Goal: Task Accomplishment & Management: Manage account settings

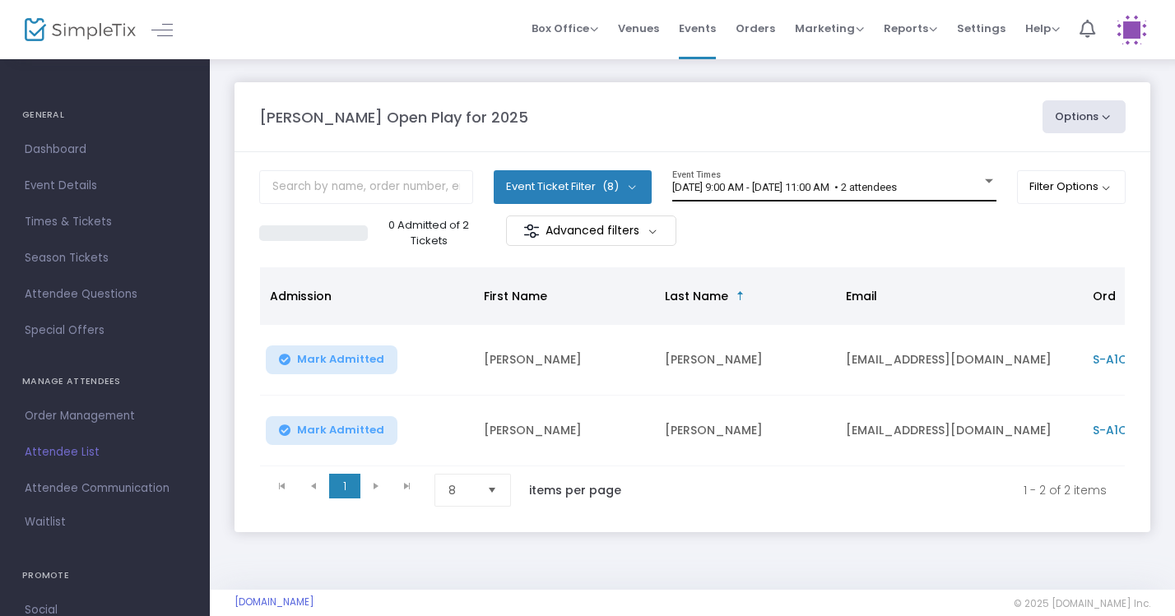
click at [897, 185] on span "8/23/2025 @ 9:00 AM - 8/23/2025 @ 11:00 AM • 2 attendees" at bounding box center [784, 187] width 225 height 12
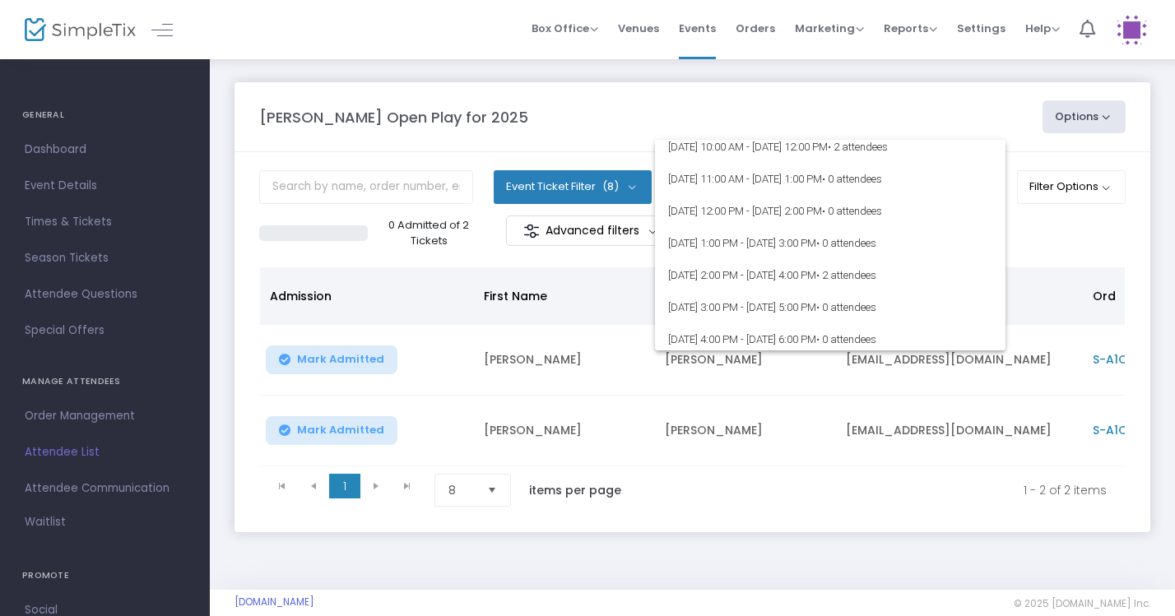
scroll to position [82, 0]
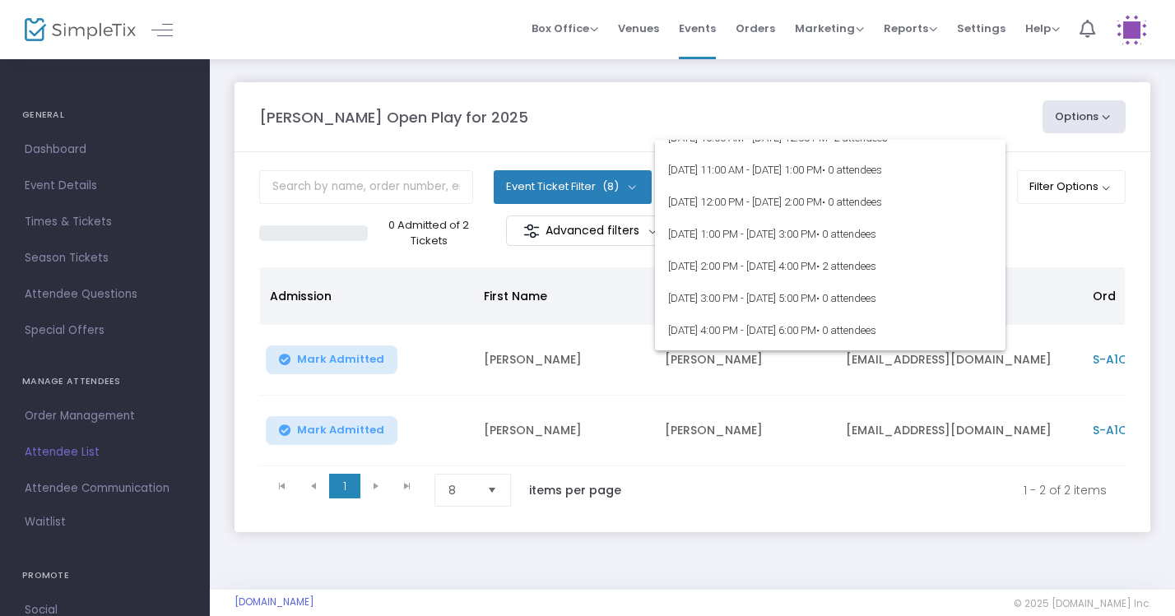
click at [930, 86] on div at bounding box center [587, 308] width 1175 height 616
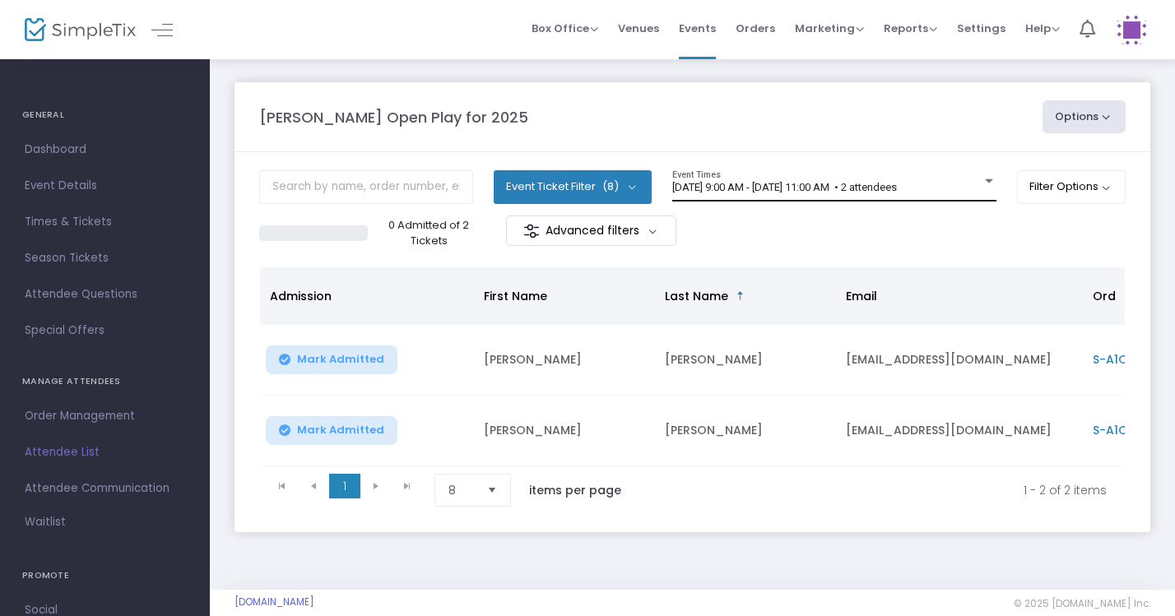
click at [897, 183] on span "8/23/2025 @ 9:00 AM - 8/23/2025 @ 11:00 AM • 2 attendees" at bounding box center [784, 187] width 225 height 12
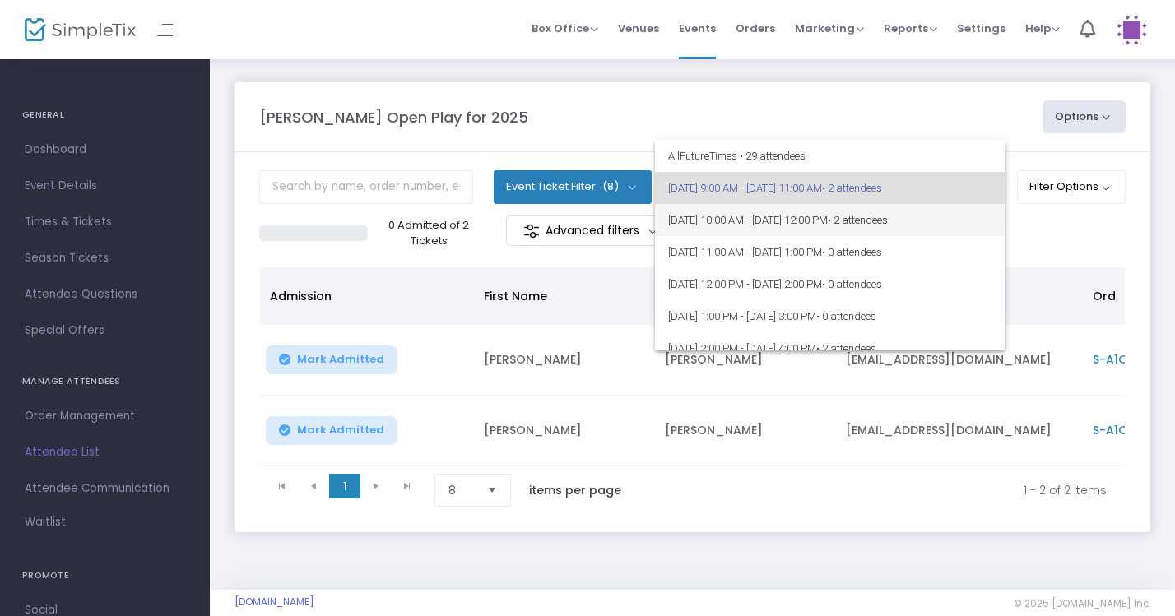
click at [888, 222] on span "• 2 attendees" at bounding box center [858, 220] width 60 height 12
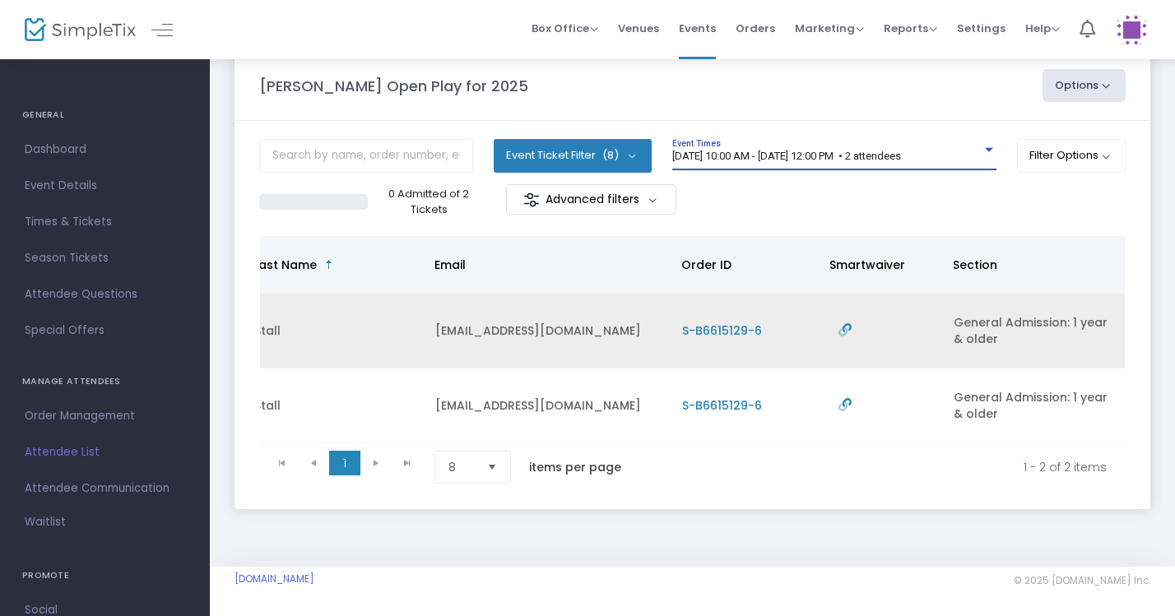
scroll to position [0, 411]
click at [847, 323] on icon "Data table" at bounding box center [845, 329] width 13 height 13
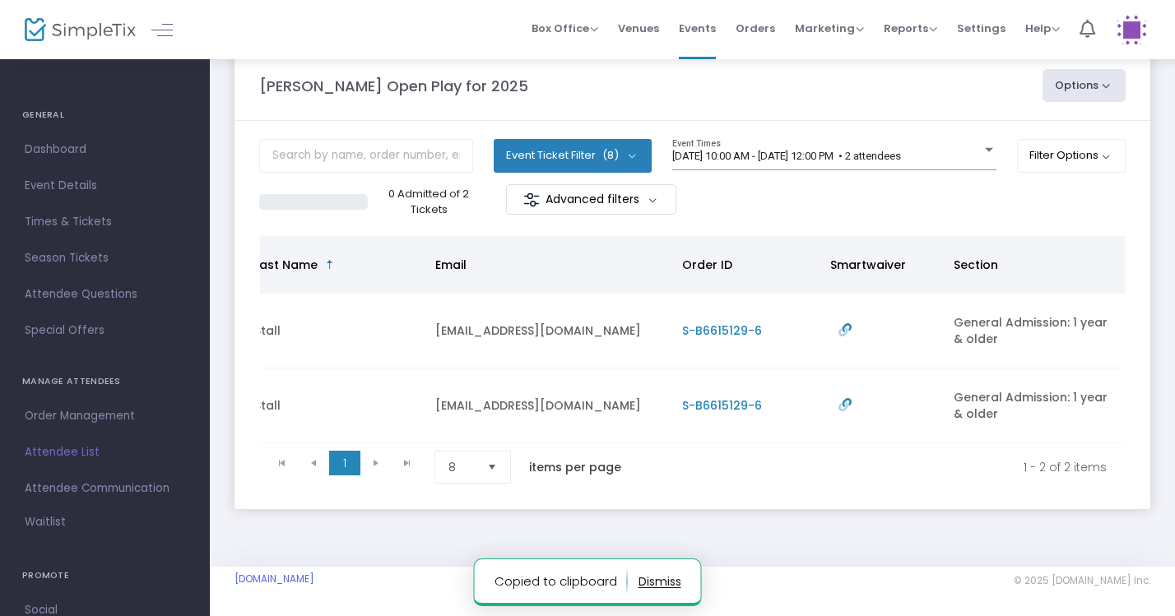
click at [554, 575] on p "Copied to clipboard" at bounding box center [561, 582] width 133 height 26
click at [564, 579] on p "Copied to clipboard" at bounding box center [561, 582] width 133 height 26
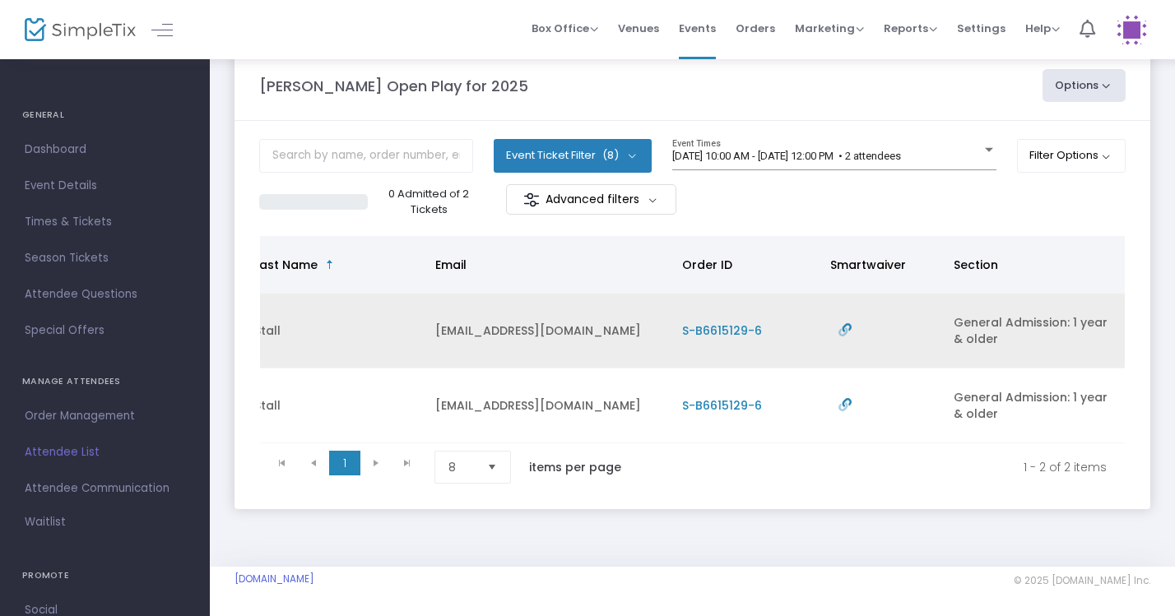
click at [732, 323] on span "S-B6615129-6" at bounding box center [722, 331] width 80 height 16
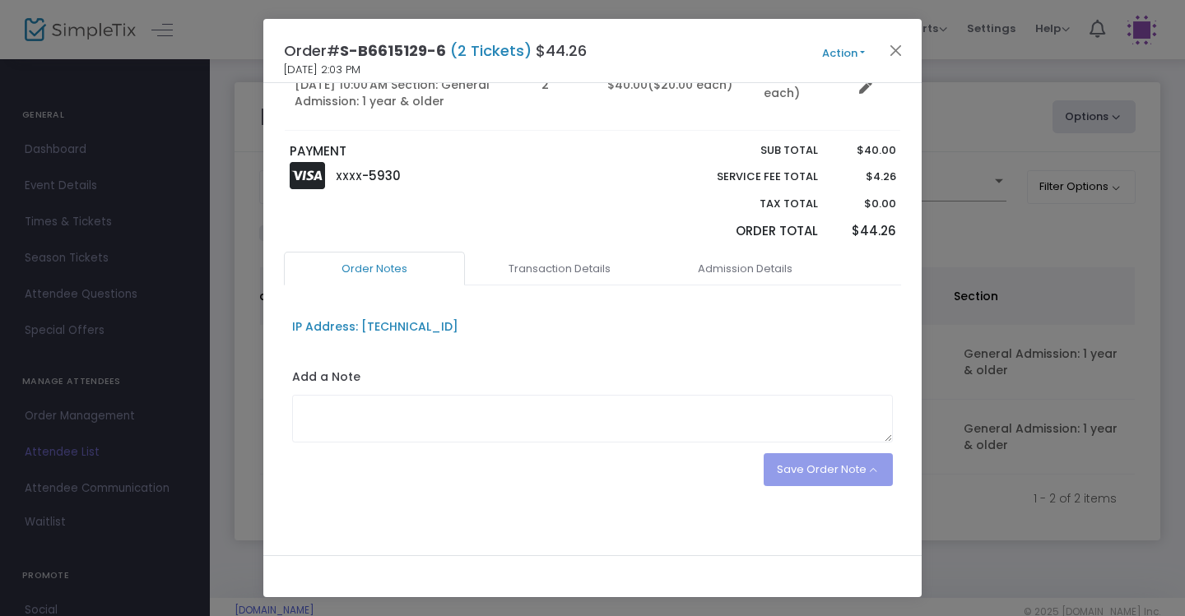
scroll to position [217, 0]
click at [567, 268] on link "Transaction Details" at bounding box center [559, 270] width 181 height 35
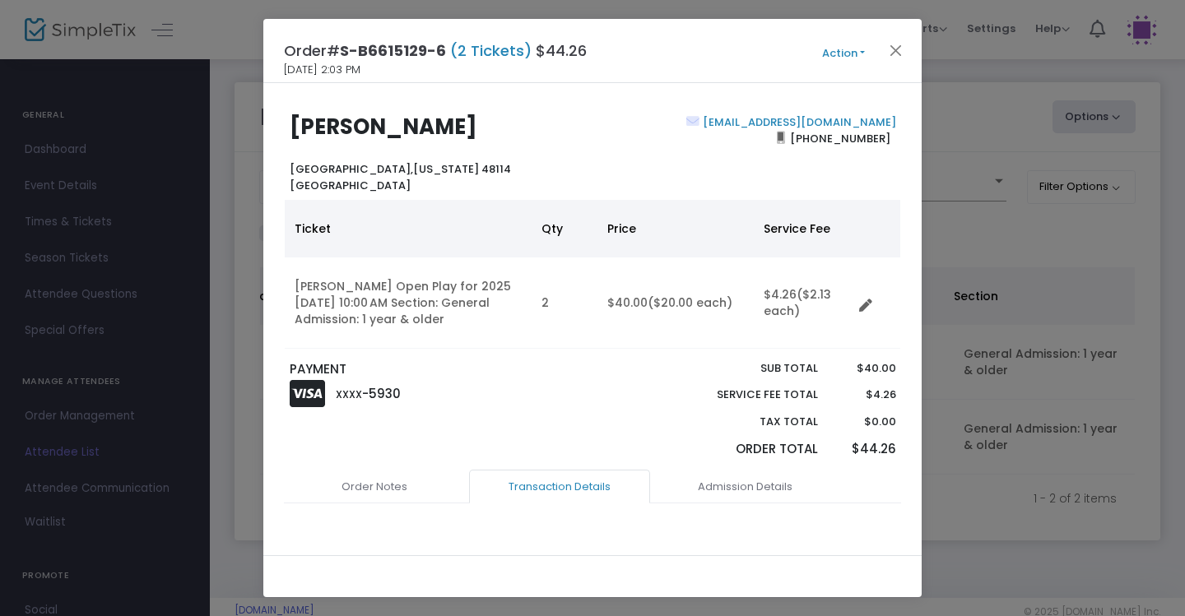
scroll to position [0, 0]
click at [705, 478] on link "Admission Details" at bounding box center [744, 487] width 181 height 35
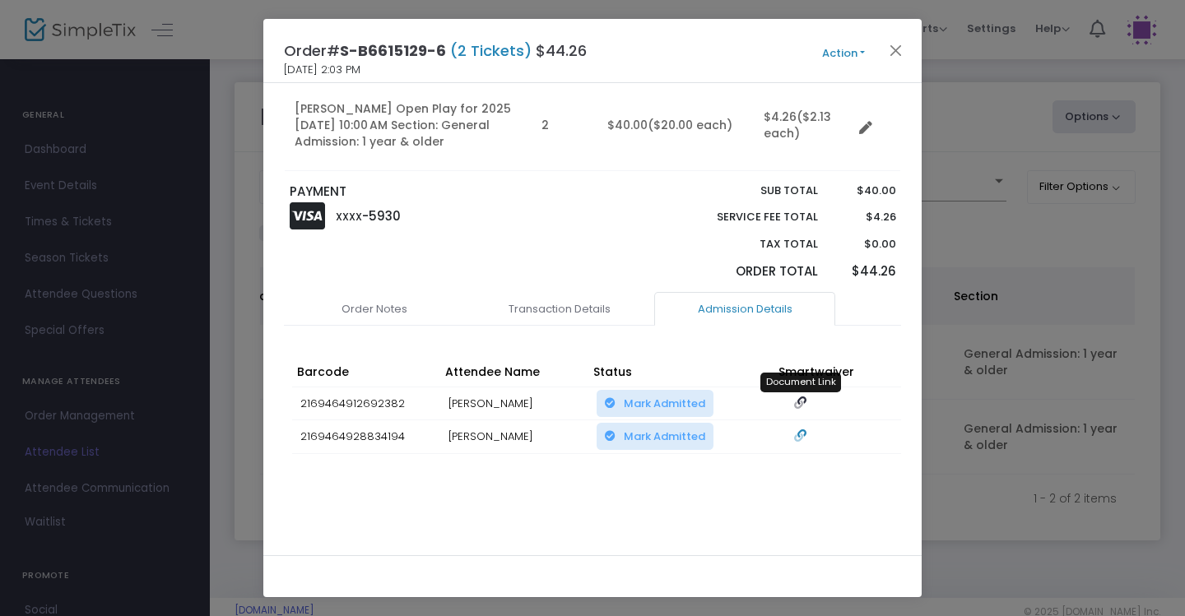
click at [800, 397] on icon at bounding box center [800, 403] width 12 height 12
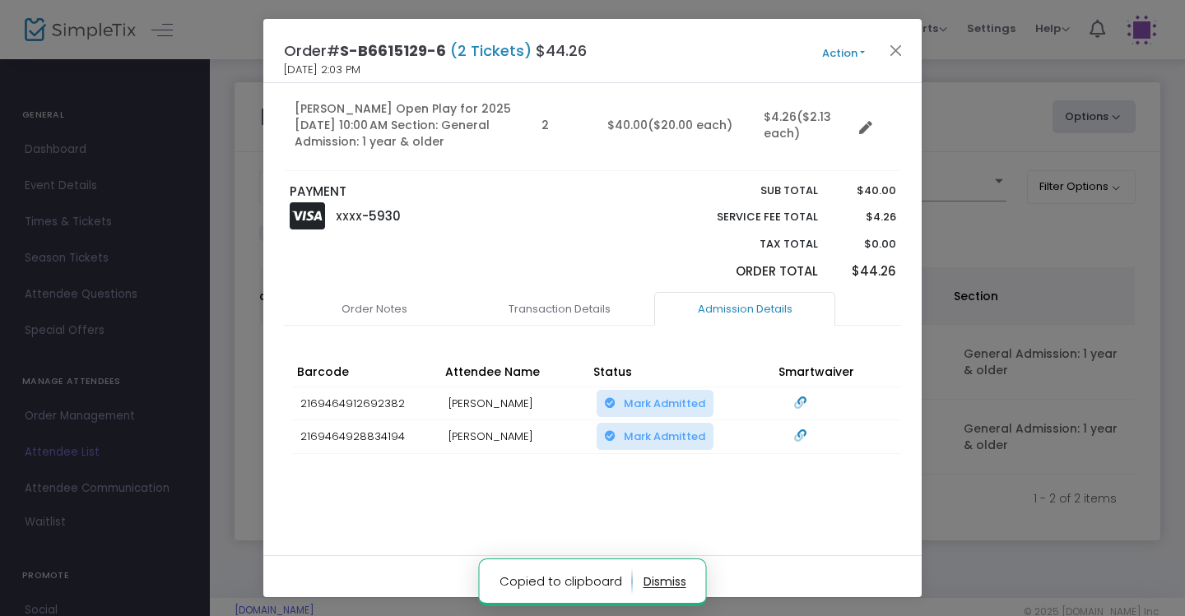
click at [574, 575] on p "Copied to clipboard" at bounding box center [566, 582] width 133 height 26
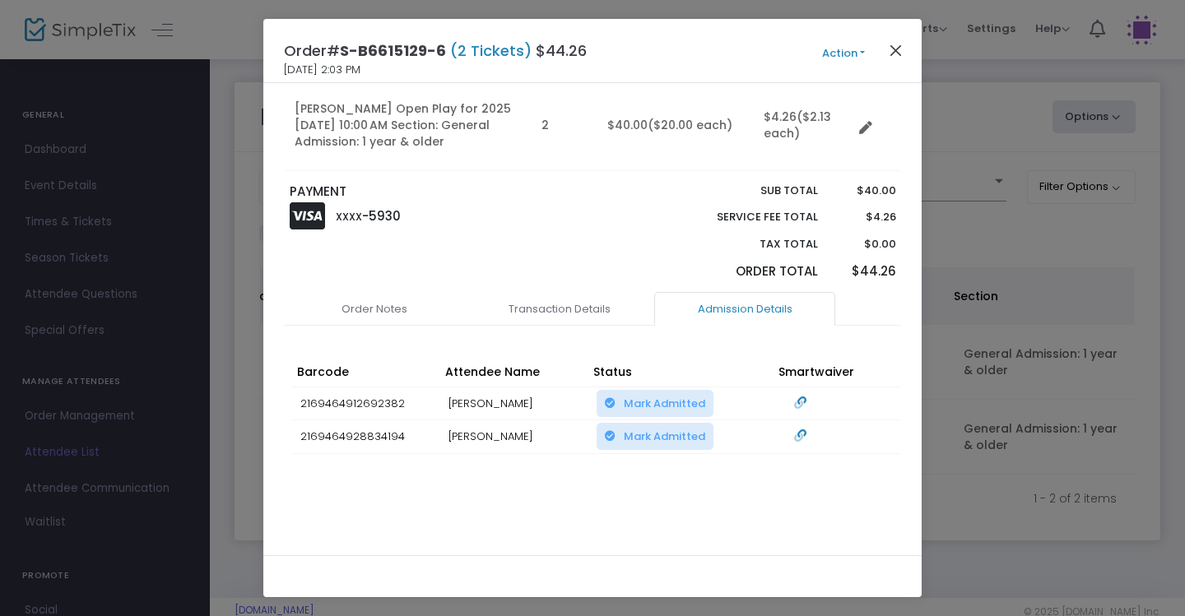
click at [899, 53] on button "Close" at bounding box center [896, 50] width 21 height 21
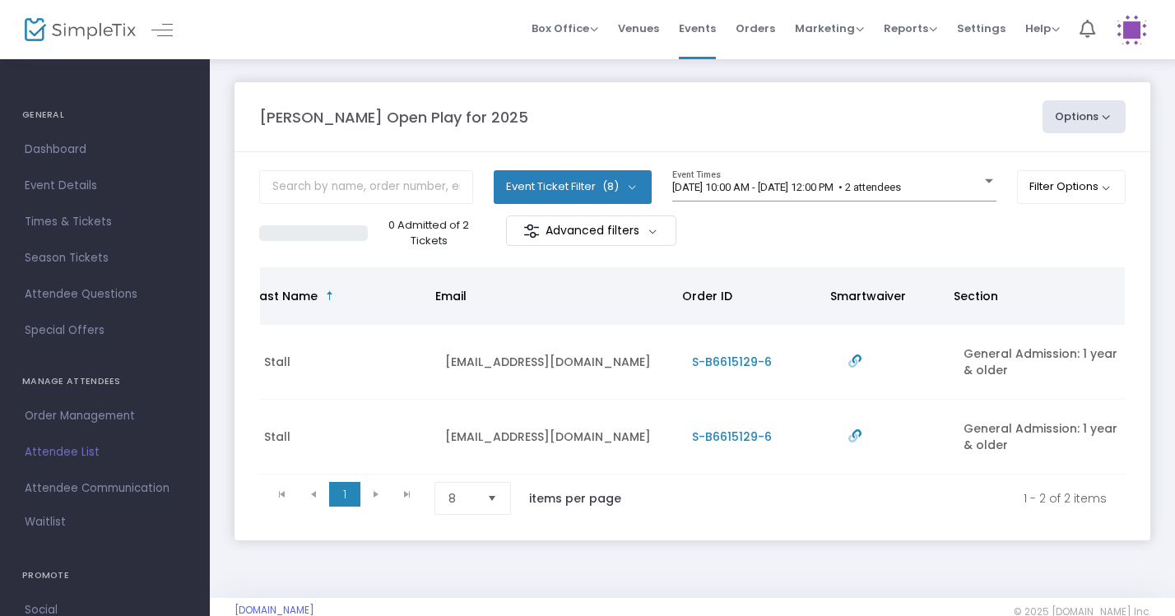
scroll to position [0, 401]
click at [901, 182] on span "8/23/2025 @ 10:00 AM - 8/23/2025 @ 12:00 PM • 2 attendees" at bounding box center [786, 187] width 229 height 12
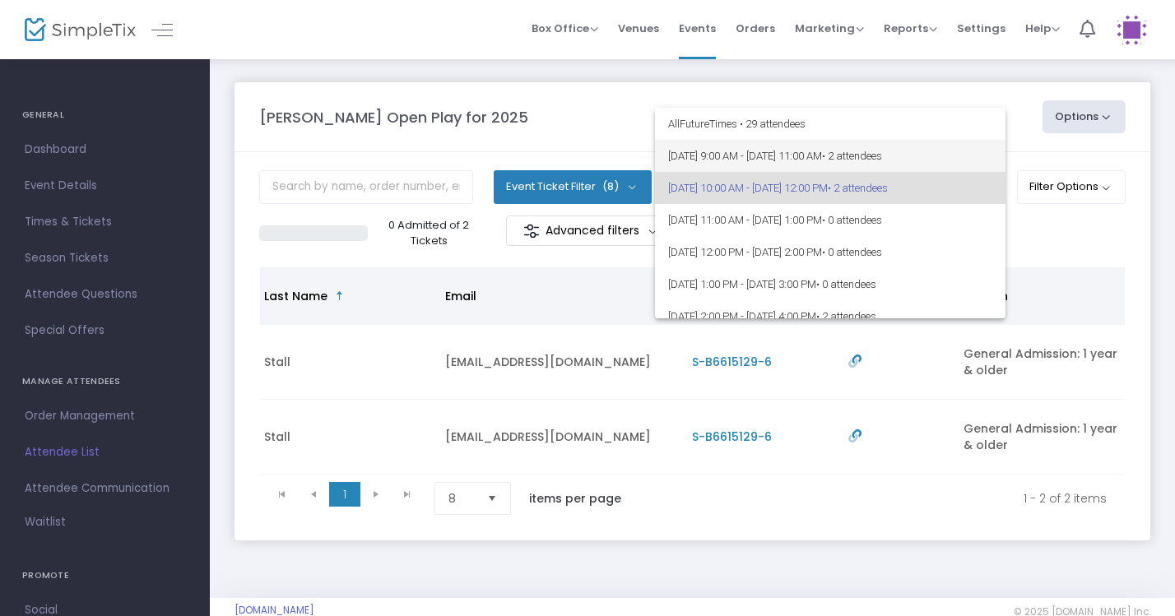
click at [879, 146] on span "8/23/2025 @ 9:00 AM - 8/23/2025 @ 11:00 AM • 2 attendees" at bounding box center [830, 156] width 324 height 32
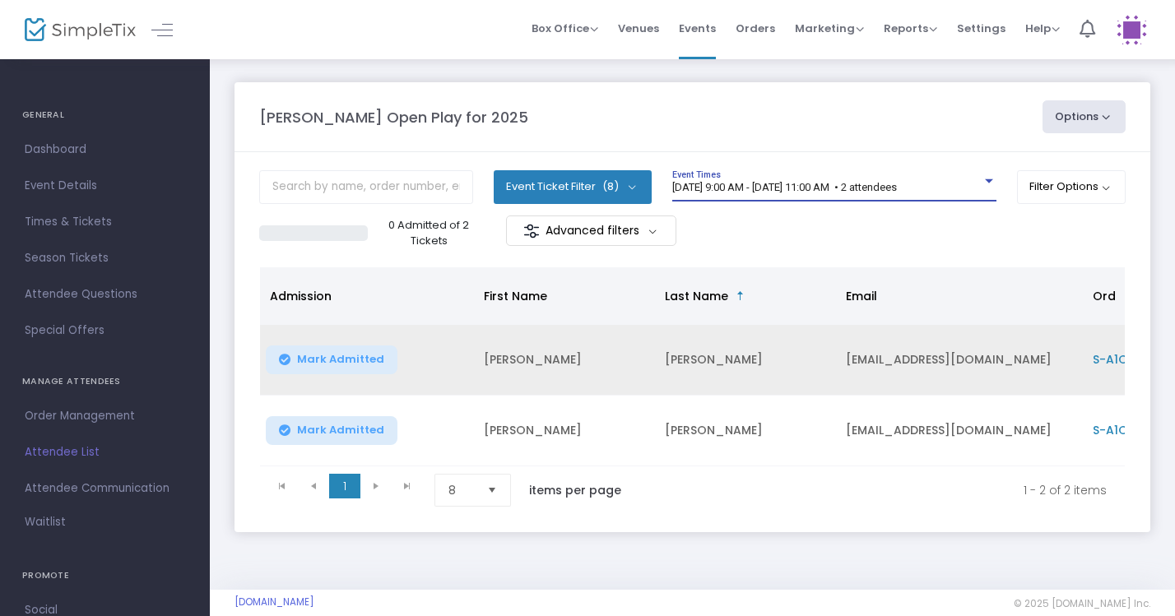
scroll to position [0, 0]
click at [342, 366] on span "Mark Admitted" at bounding box center [340, 359] width 87 height 13
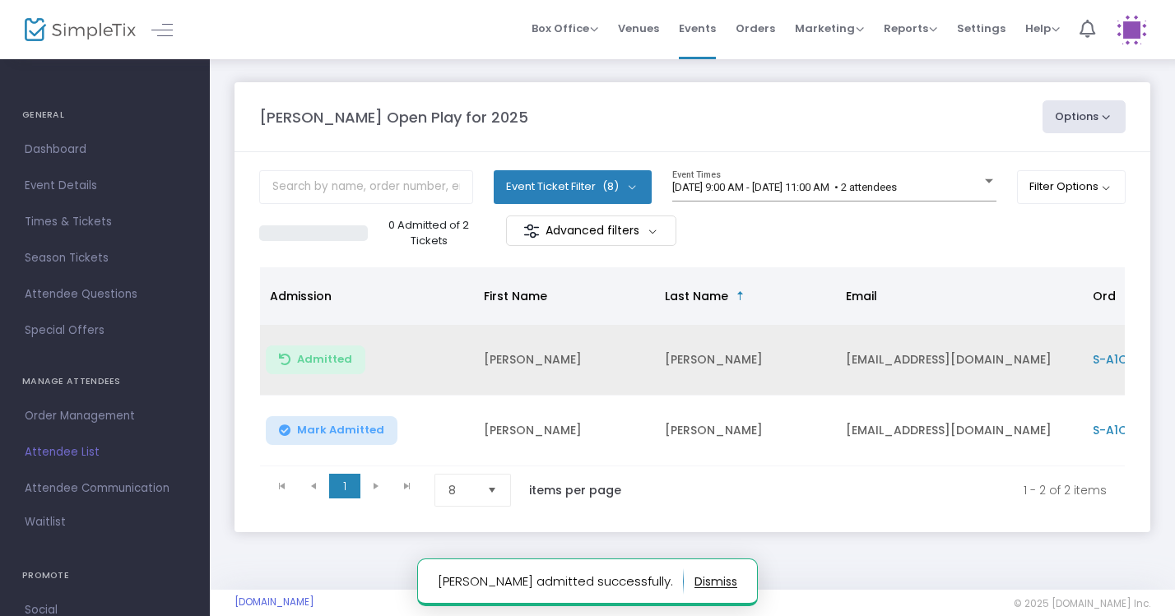
click at [355, 427] on span "Mark Admitted" at bounding box center [340, 430] width 87 height 13
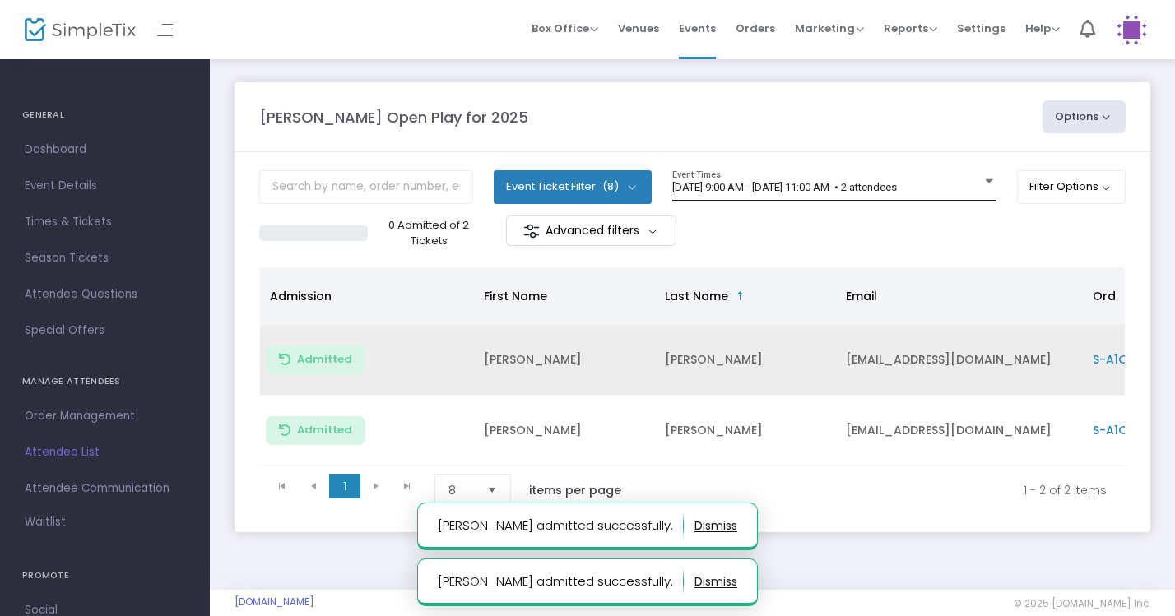
click at [942, 175] on div "8/23/2025 @ 9:00 AM - 8/23/2025 @ 11:00 AM • 2 attendees Event Times" at bounding box center [834, 185] width 324 height 31
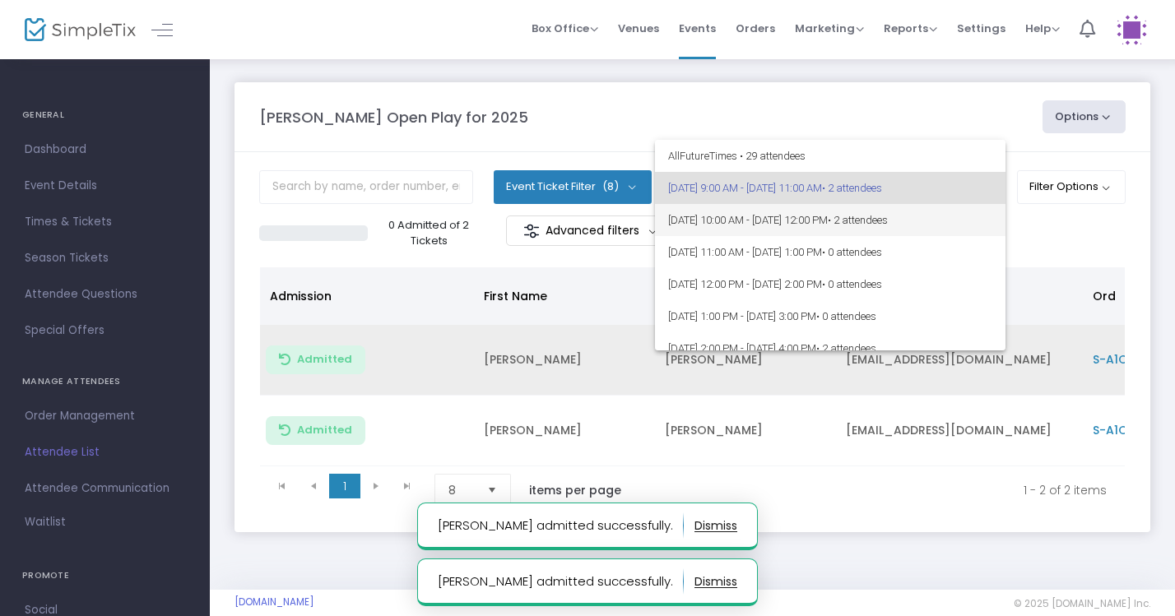
click at [905, 232] on span "8/23/2025 @ 10:00 AM - 8/23/2025 @ 12:00 PM • 2 attendees" at bounding box center [830, 220] width 324 height 32
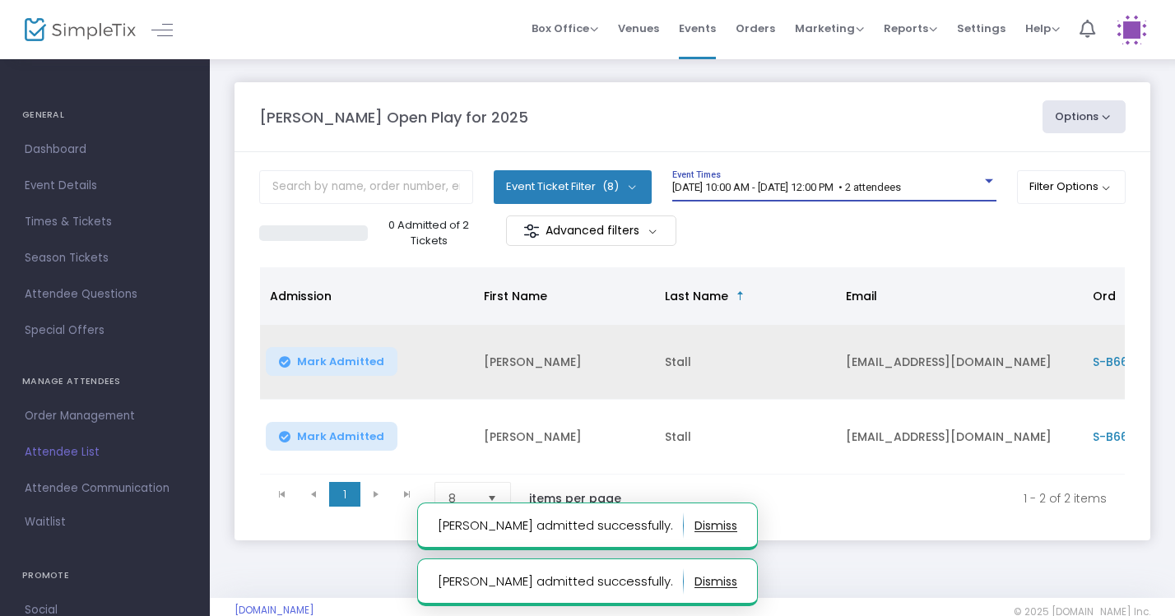
click at [355, 358] on span "Mark Admitted" at bounding box center [340, 362] width 87 height 13
click at [365, 431] on span "Mark Admitted" at bounding box center [340, 436] width 87 height 13
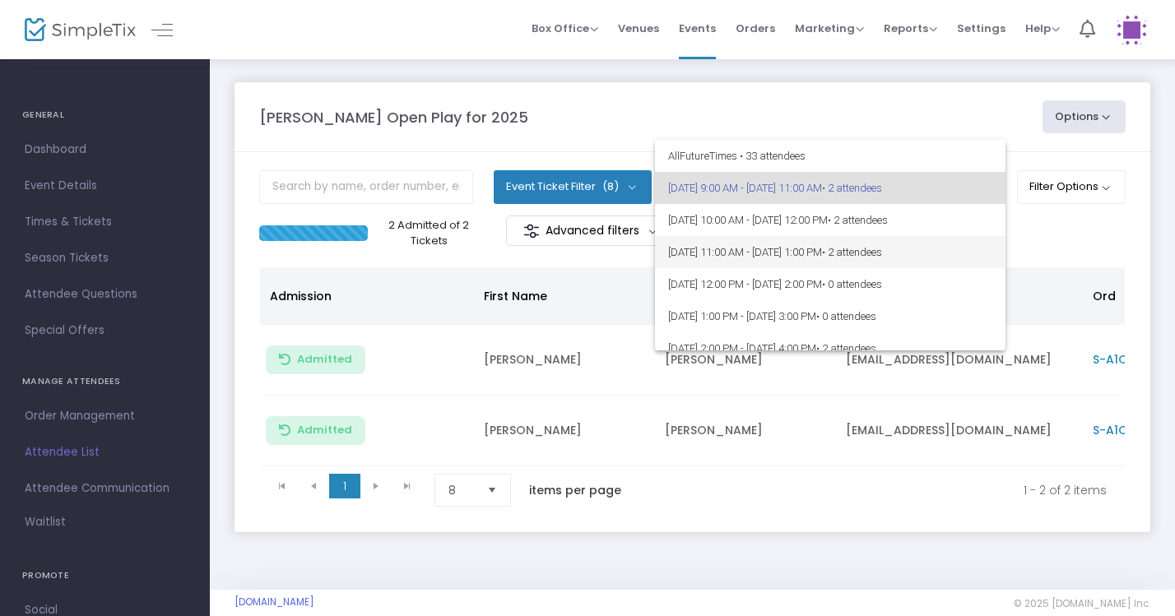
click at [882, 255] on span "• 2 attendees" at bounding box center [852, 252] width 60 height 12
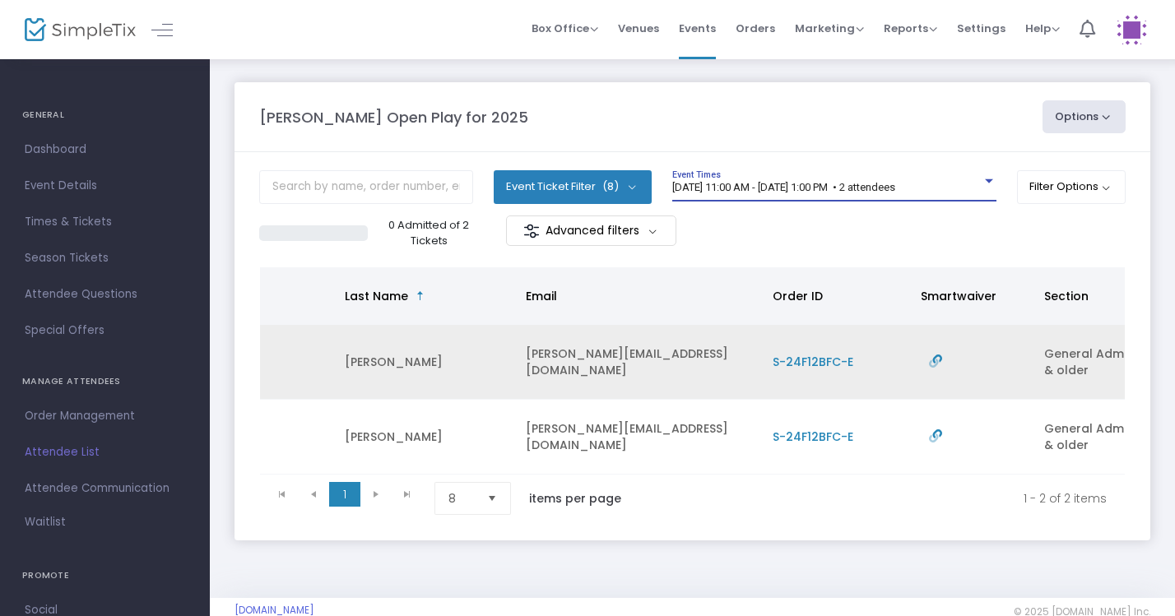
scroll to position [0, 320]
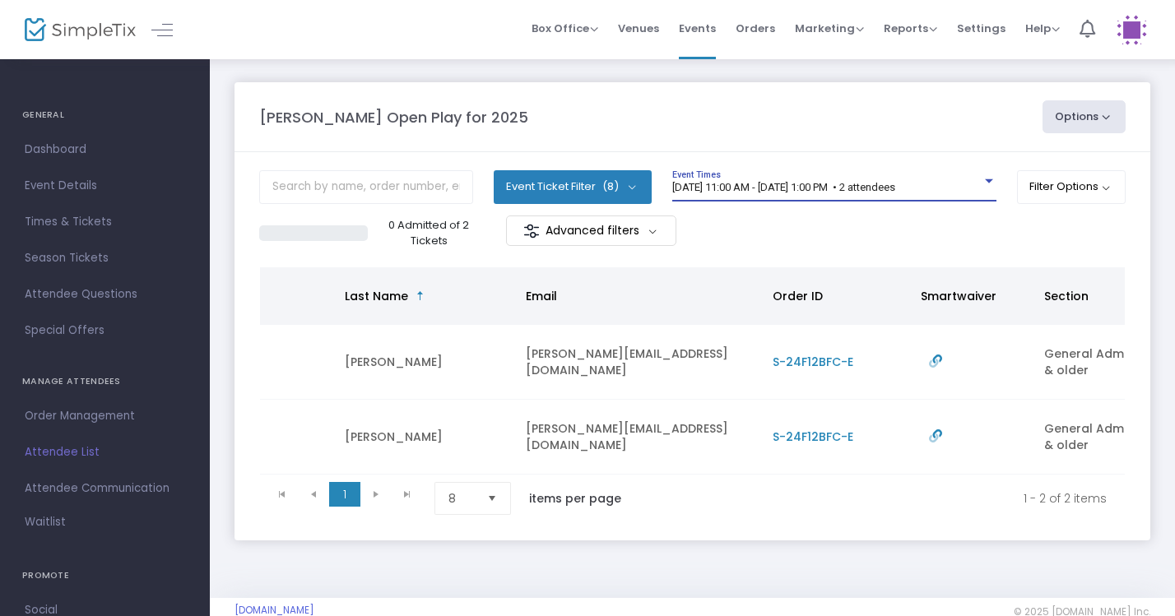
click at [896, 184] on span "8/23/2025 @ 11:00 AM - 8/23/2025 @ 1:00 PM • 2 attendees" at bounding box center [783, 187] width 223 height 12
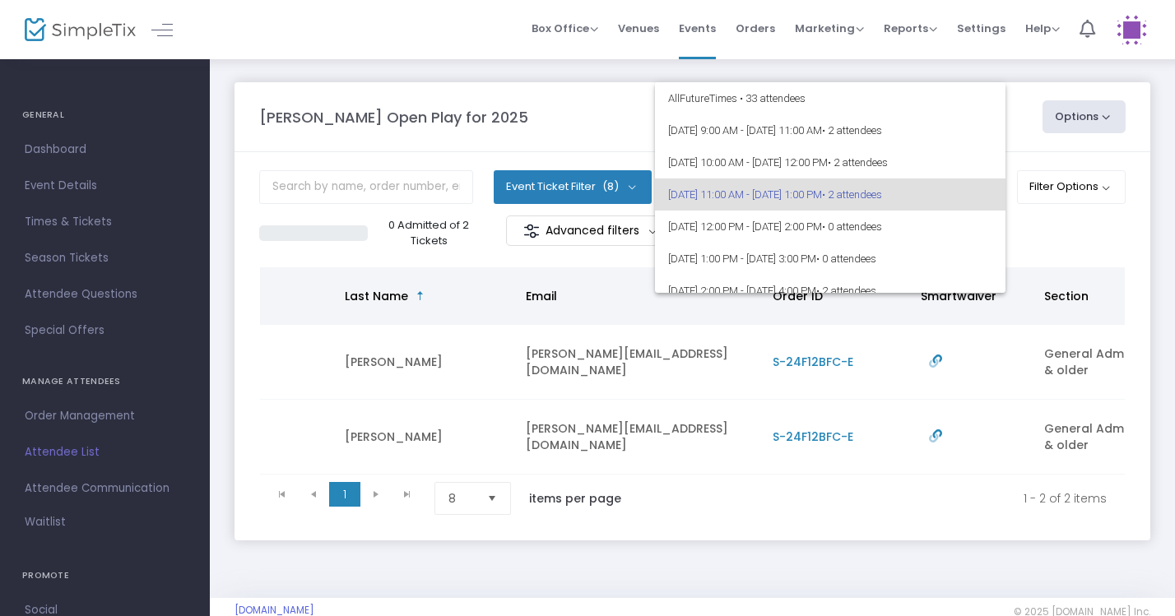
scroll to position [7, 0]
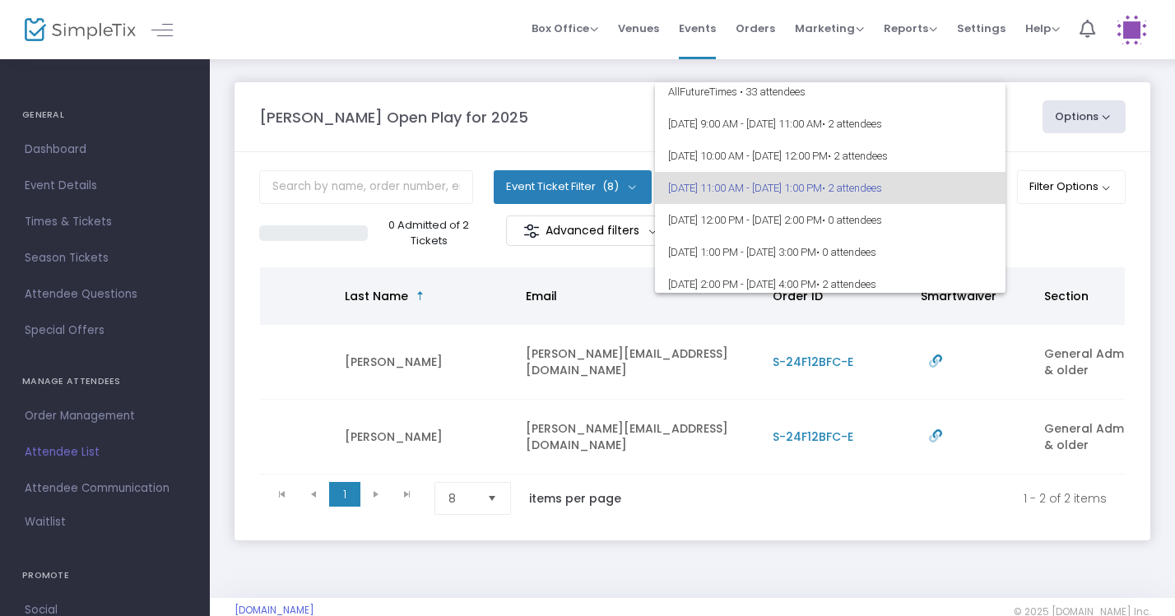
click at [1025, 233] on div at bounding box center [587, 308] width 1175 height 616
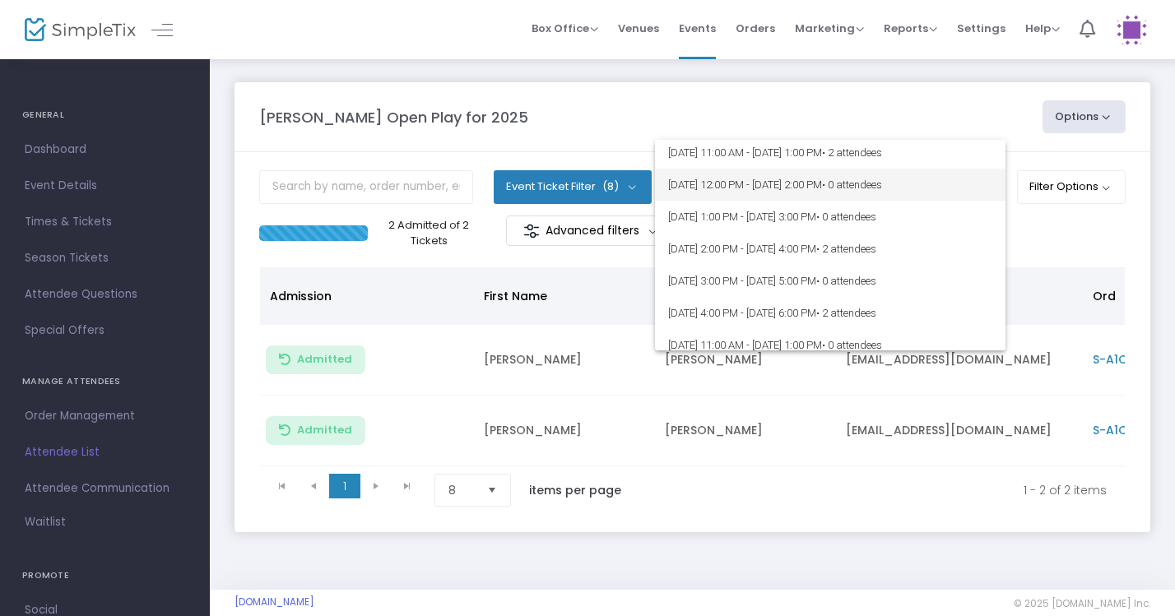
scroll to position [101, 0]
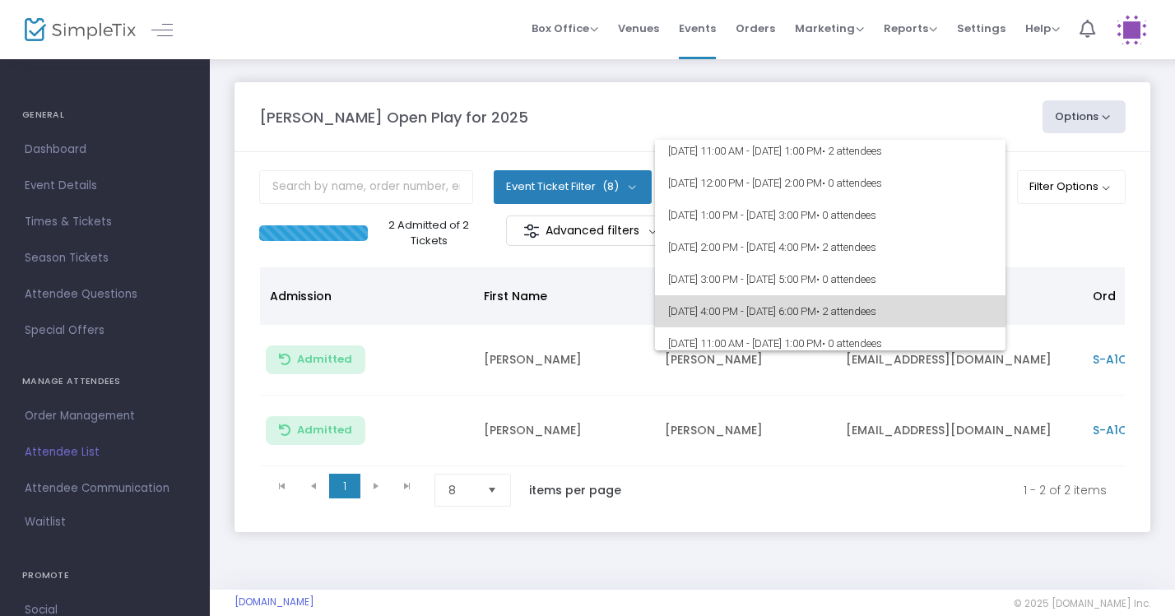
click at [931, 305] on span "8/23/2025 @ 4:00 PM - 8/23/2025 @ 6:00 PM • 2 attendees" at bounding box center [830, 311] width 324 height 32
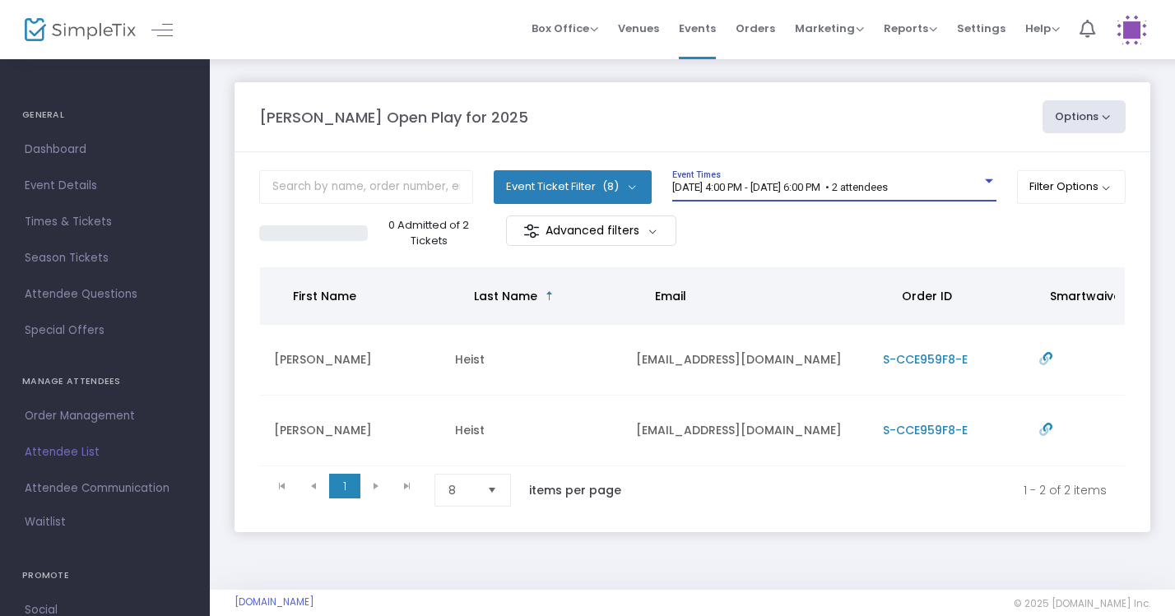
scroll to position [0, 191]
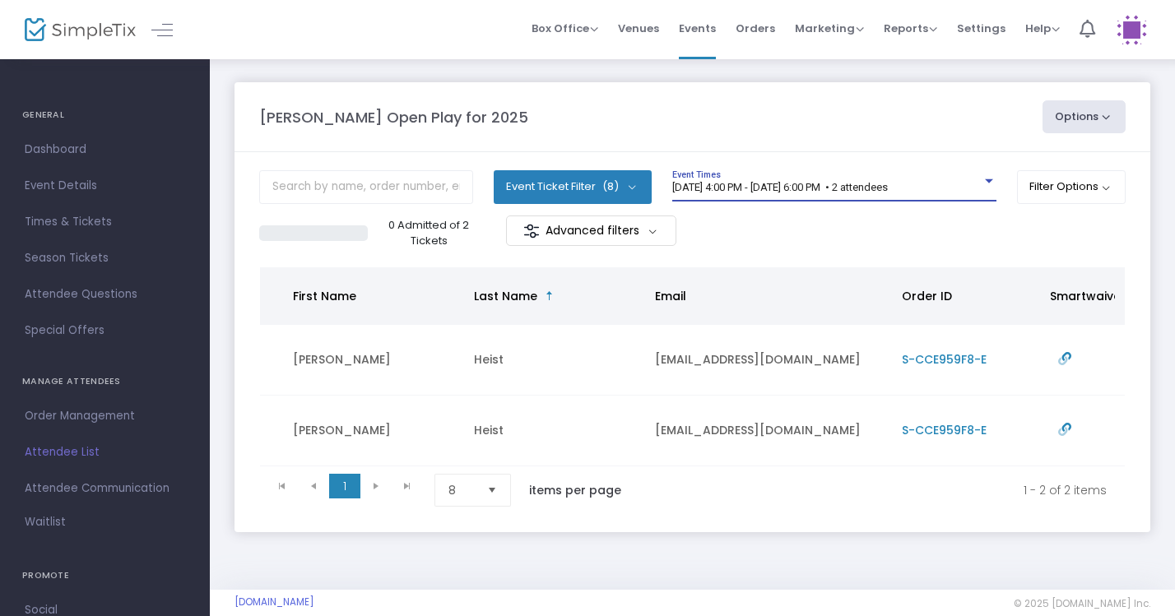
click at [988, 183] on div at bounding box center [989, 181] width 8 height 4
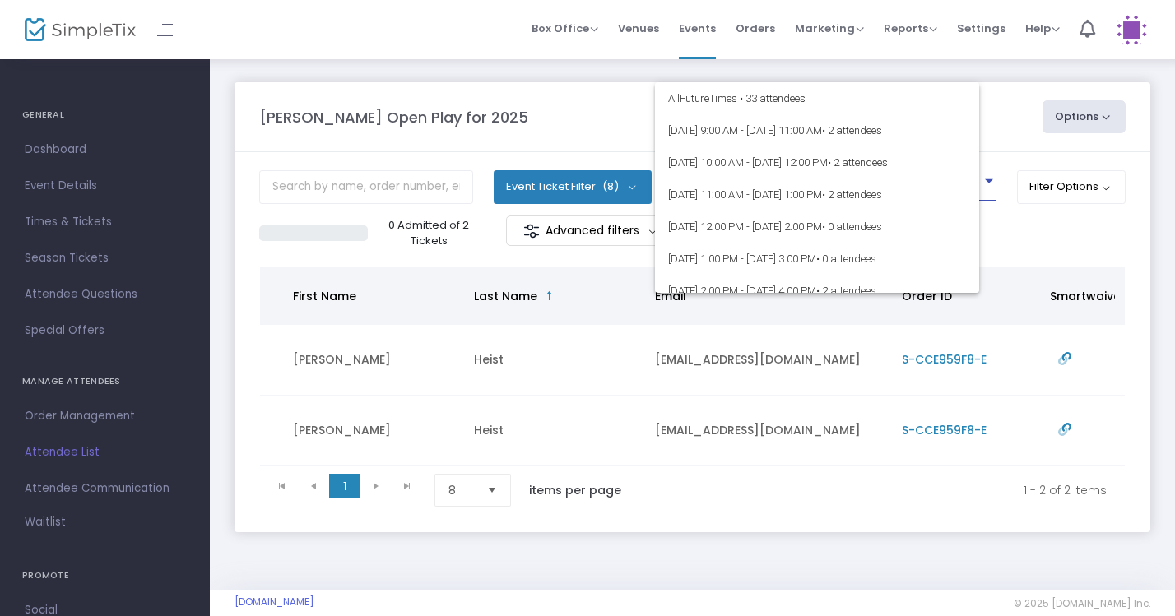
scroll to position [167, 0]
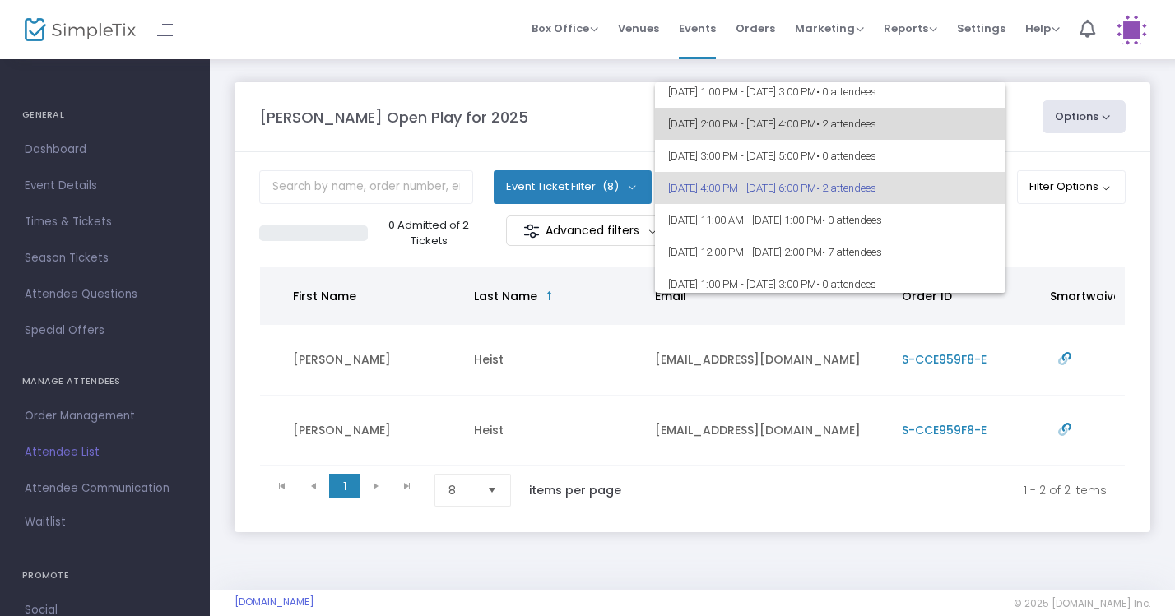
click at [877, 128] on span "• 2 attendees" at bounding box center [847, 124] width 60 height 12
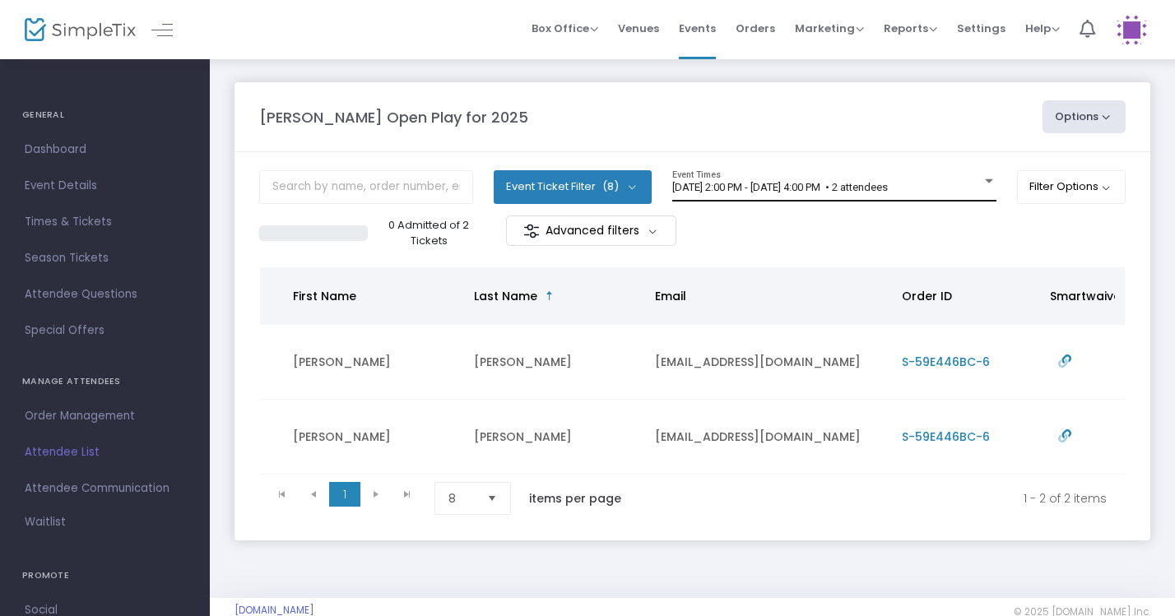
click at [987, 171] on div "8/23/2025 @ 2:00 PM - 8/23/2025 @ 4:00 PM • 2 attendees Event Times" at bounding box center [834, 185] width 324 height 31
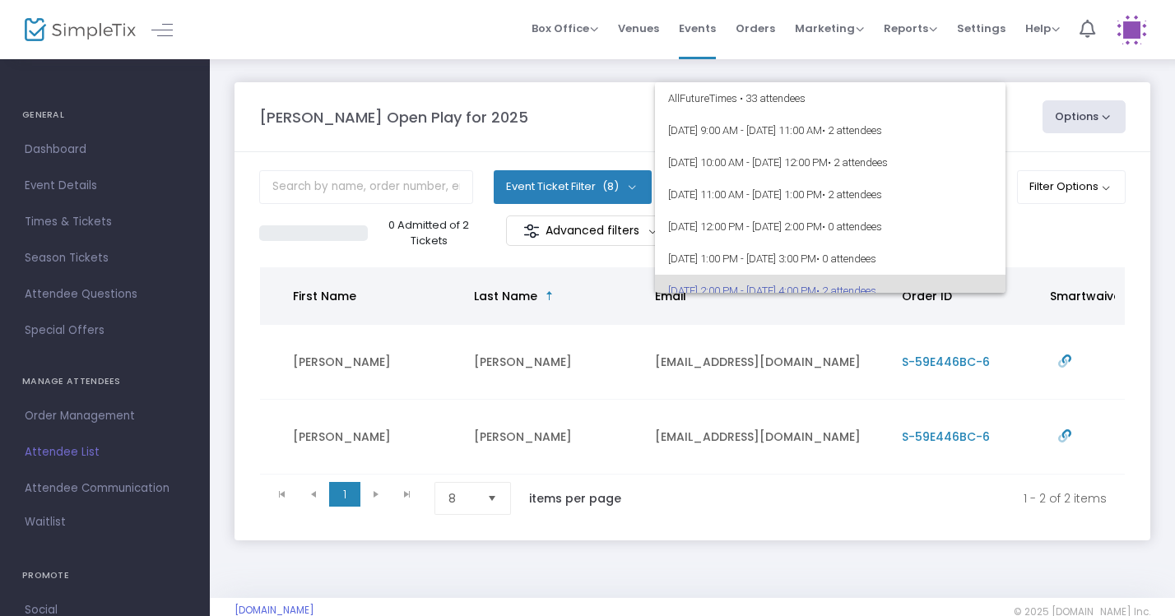
scroll to position [0, 0]
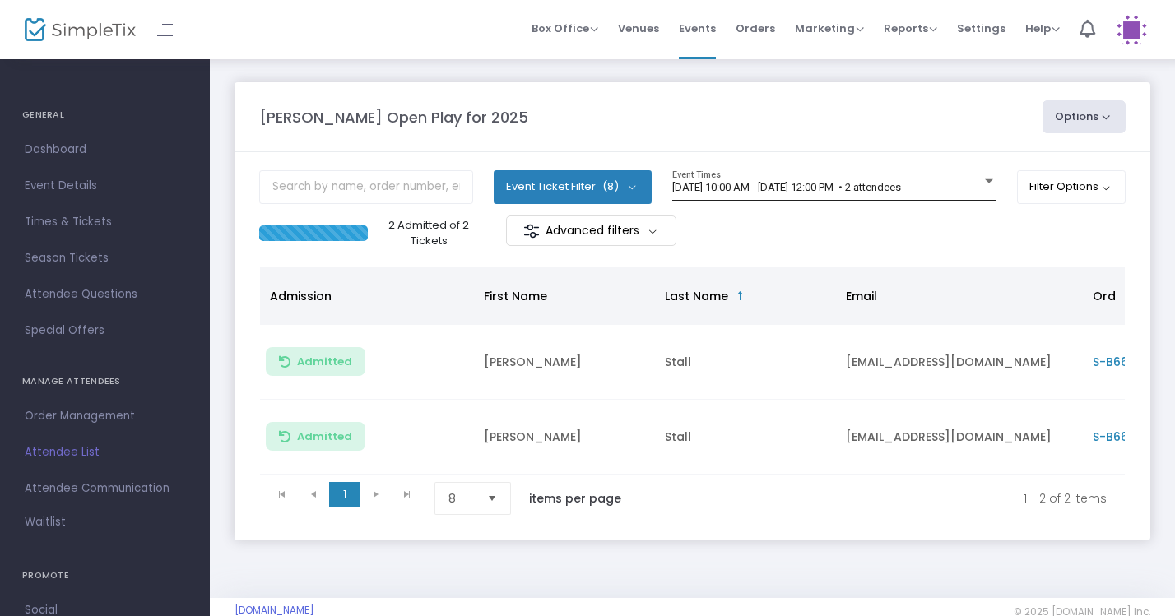
click at [970, 189] on div "[DATE] 10:00 AM - [DATE] 12:00 PM • 2 attendees" at bounding box center [826, 188] width 309 height 12
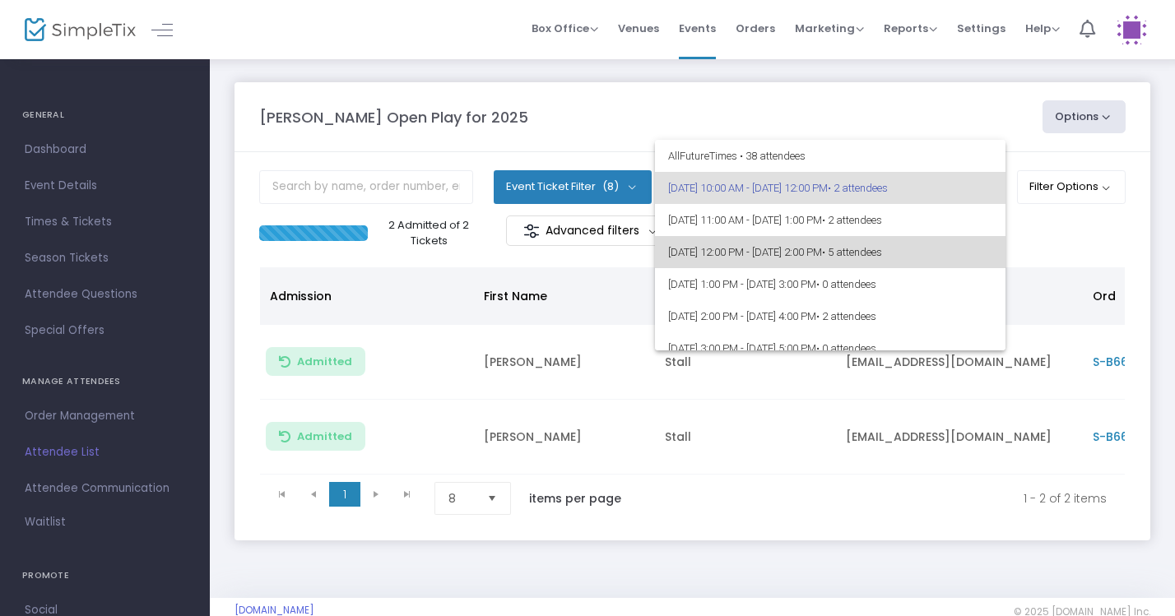
click at [959, 258] on span "[DATE] 12:00 PM - [DATE] 2:00 PM • 5 attendees" at bounding box center [830, 252] width 324 height 32
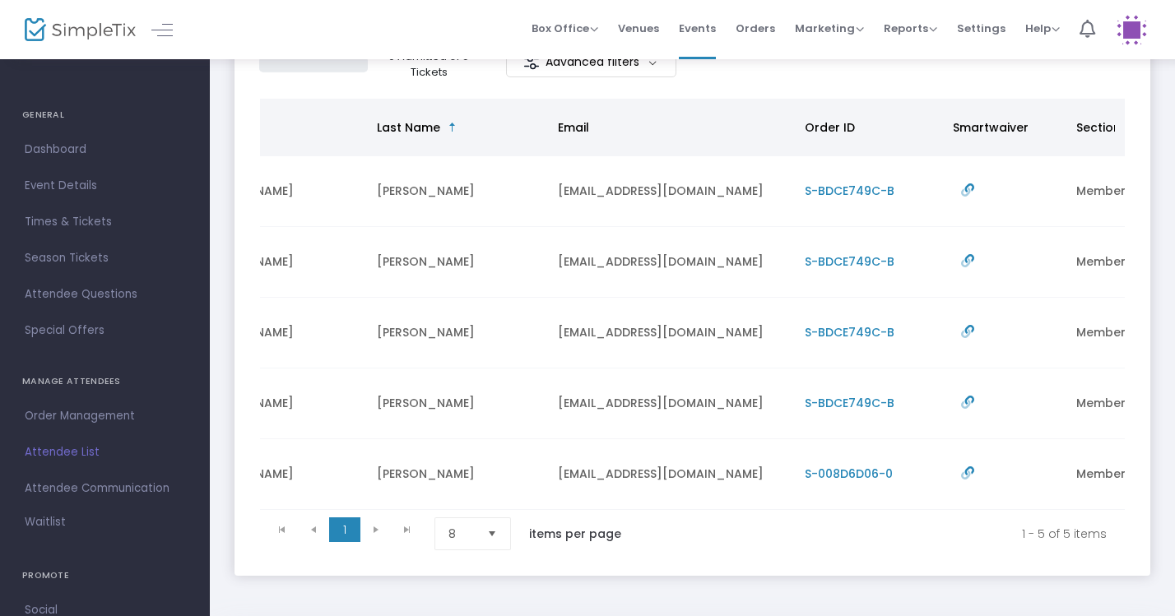
scroll to position [0, 241]
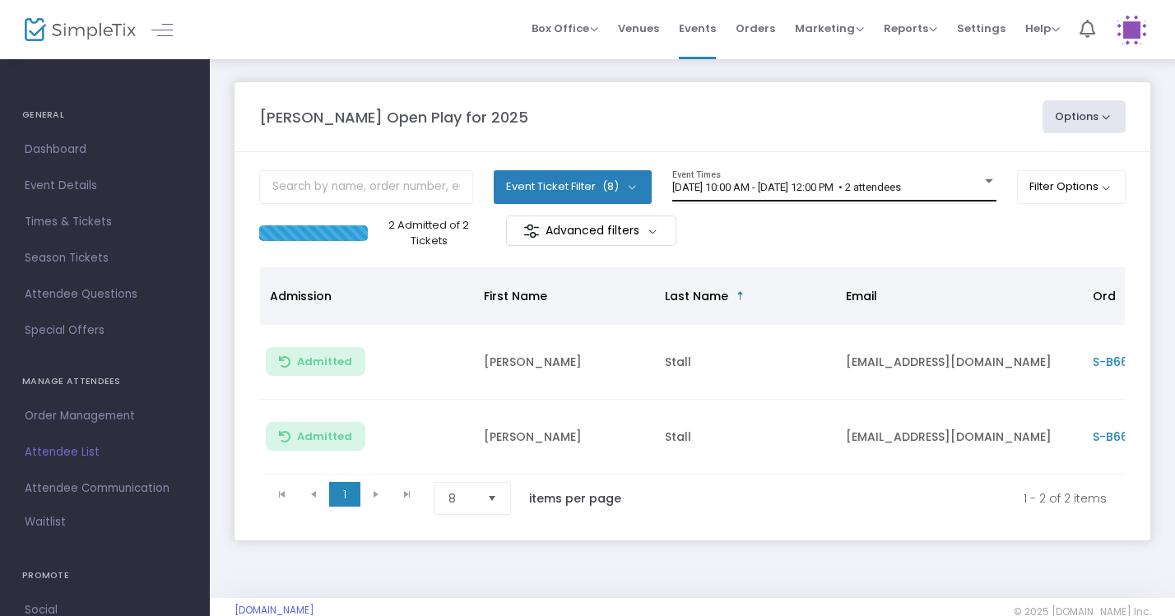
click at [901, 191] on span "8/23/2025 @ 10:00 AM - 8/23/2025 @ 12:00 PM • 2 attendees" at bounding box center [786, 187] width 229 height 12
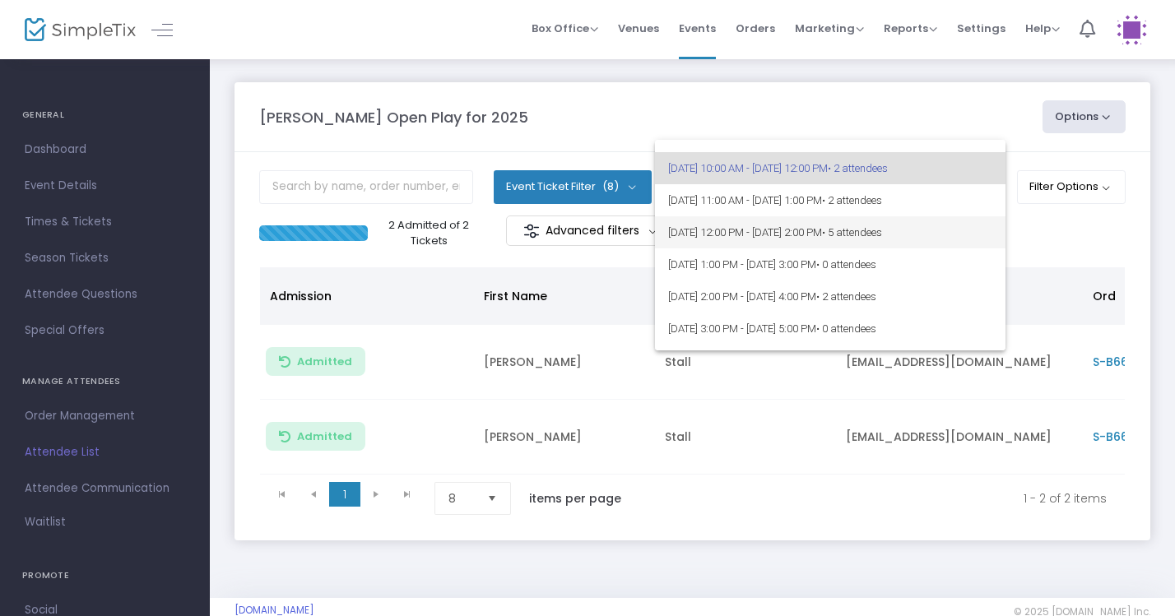
scroll to position [12, 0]
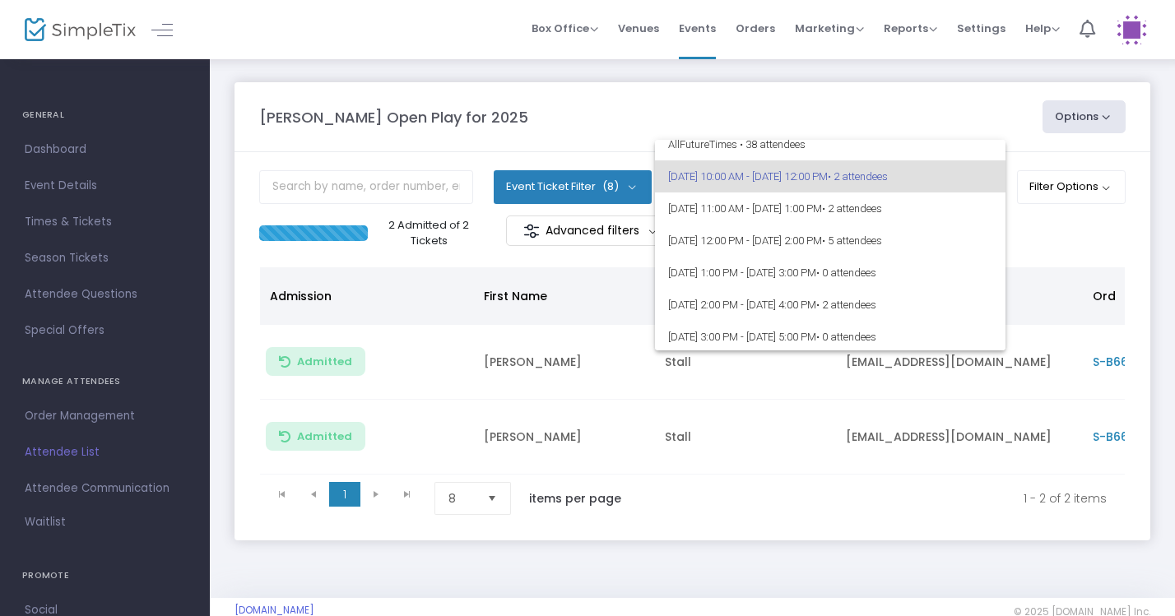
click at [961, 110] on div at bounding box center [587, 308] width 1175 height 616
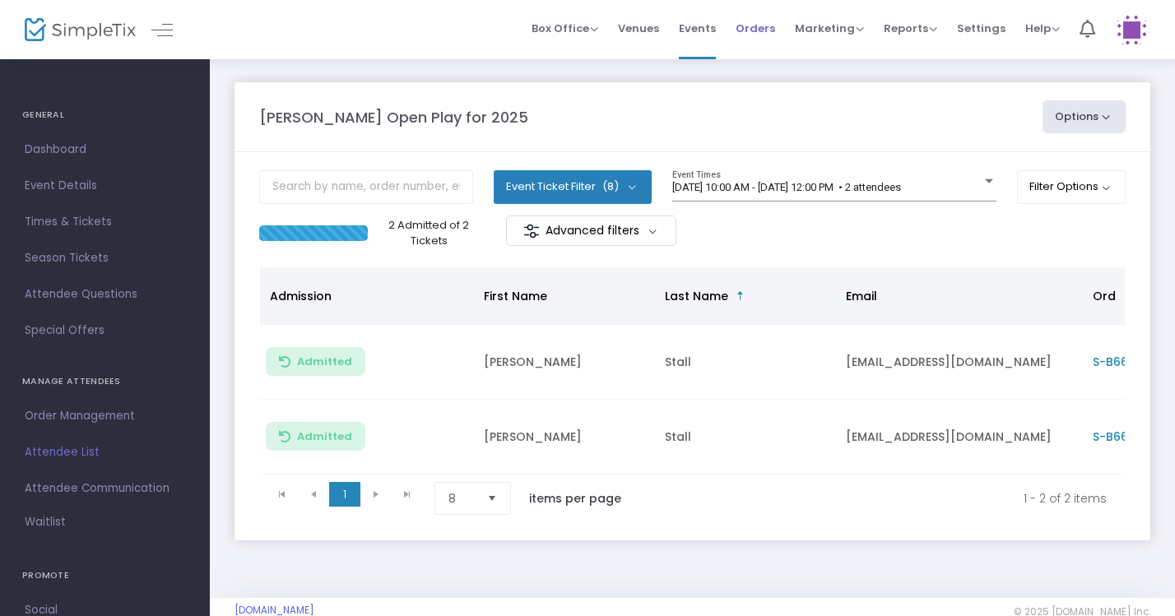
scroll to position [0, 0]
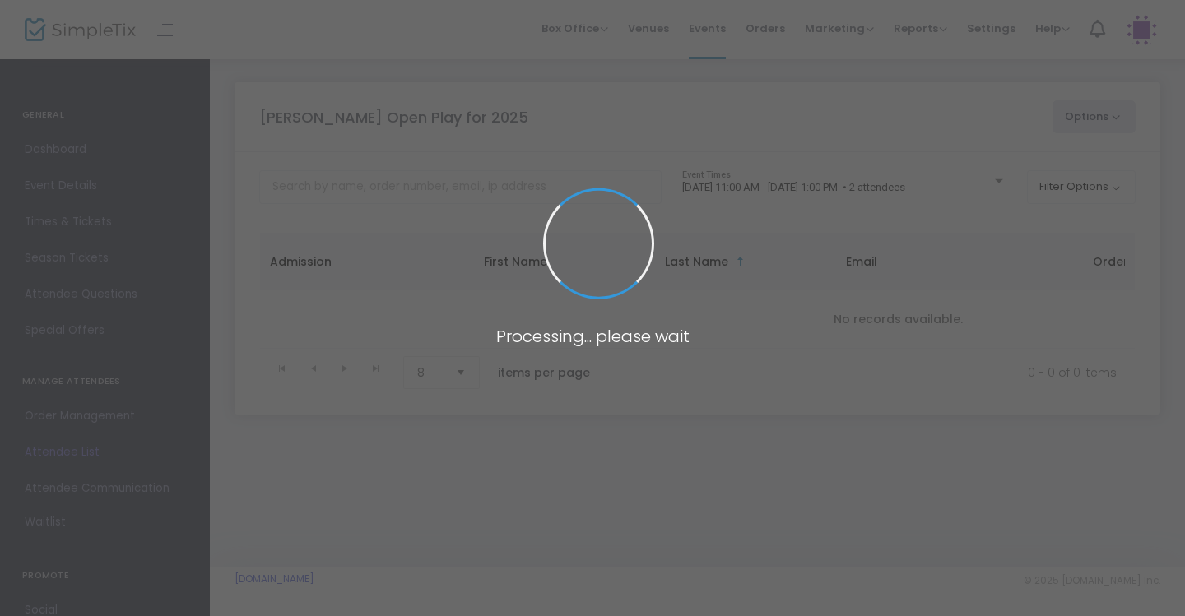
click at [886, 189] on span at bounding box center [592, 308] width 1185 height 616
click at [975, 181] on span at bounding box center [592, 308] width 1185 height 616
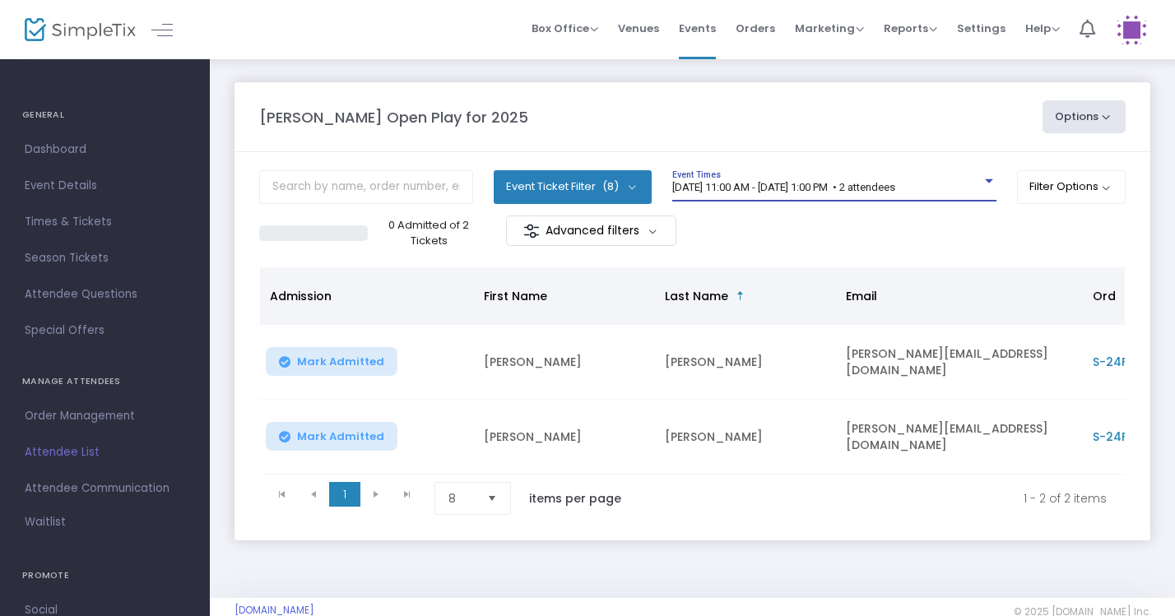
click at [990, 188] on div at bounding box center [989, 181] width 15 height 12
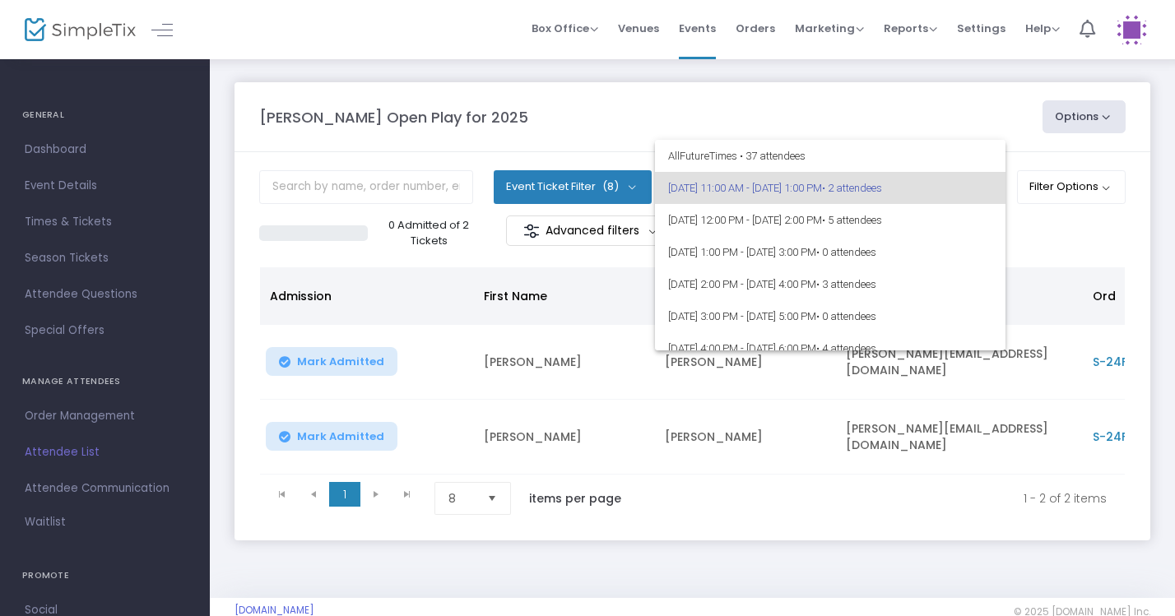
scroll to position [13, 0]
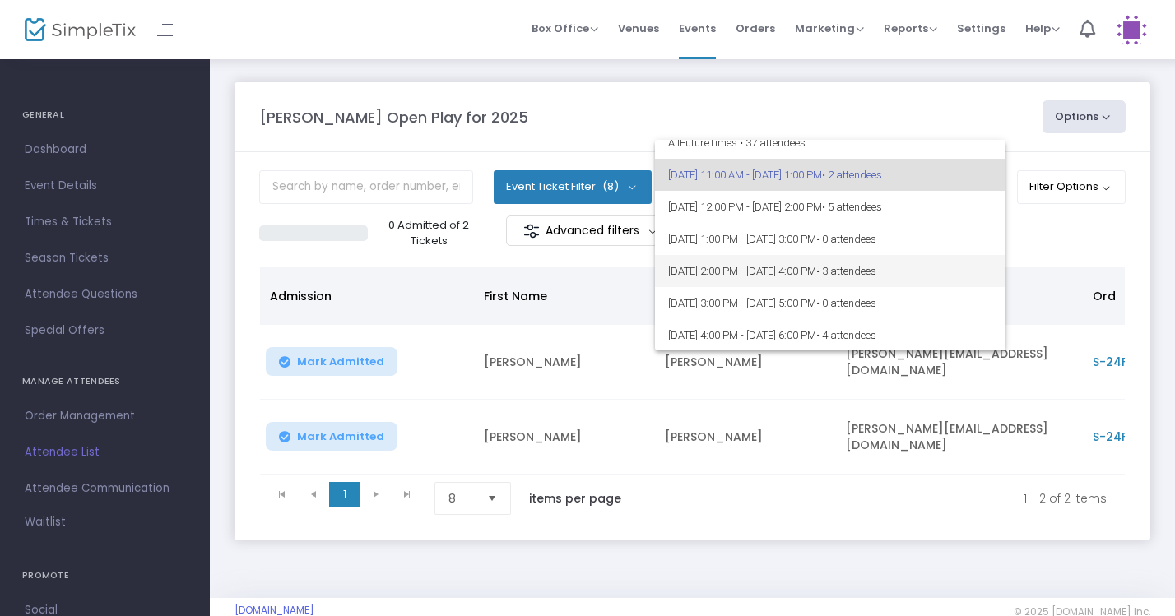
click at [938, 263] on span "[DATE] 2:00 PM - [DATE] 4:00 PM • 3 attendees" at bounding box center [830, 271] width 324 height 32
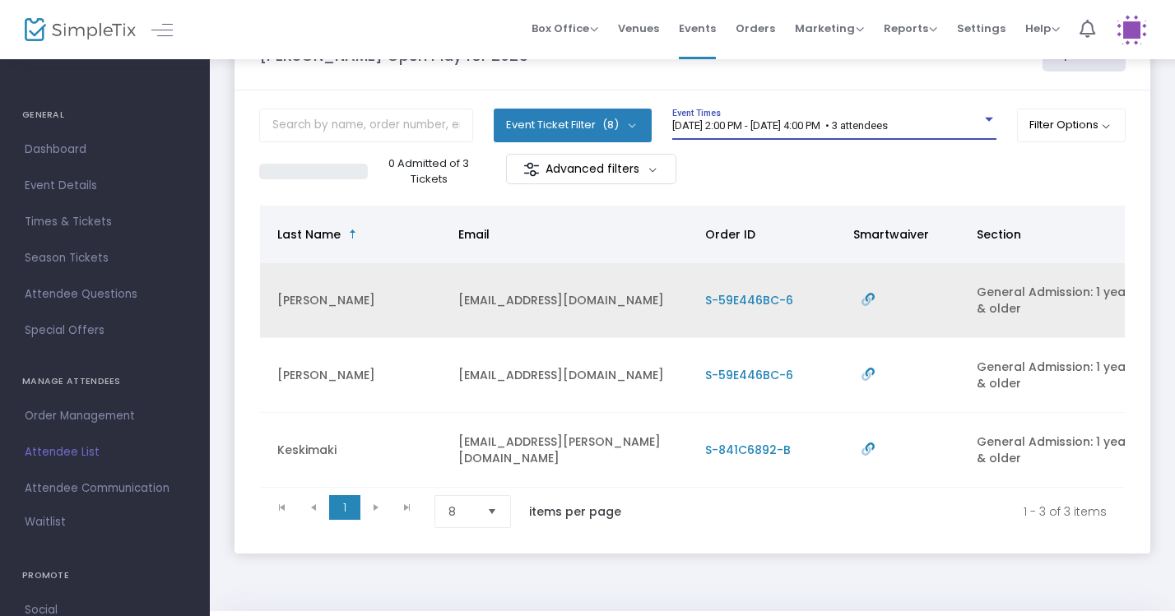
scroll to position [0, 384]
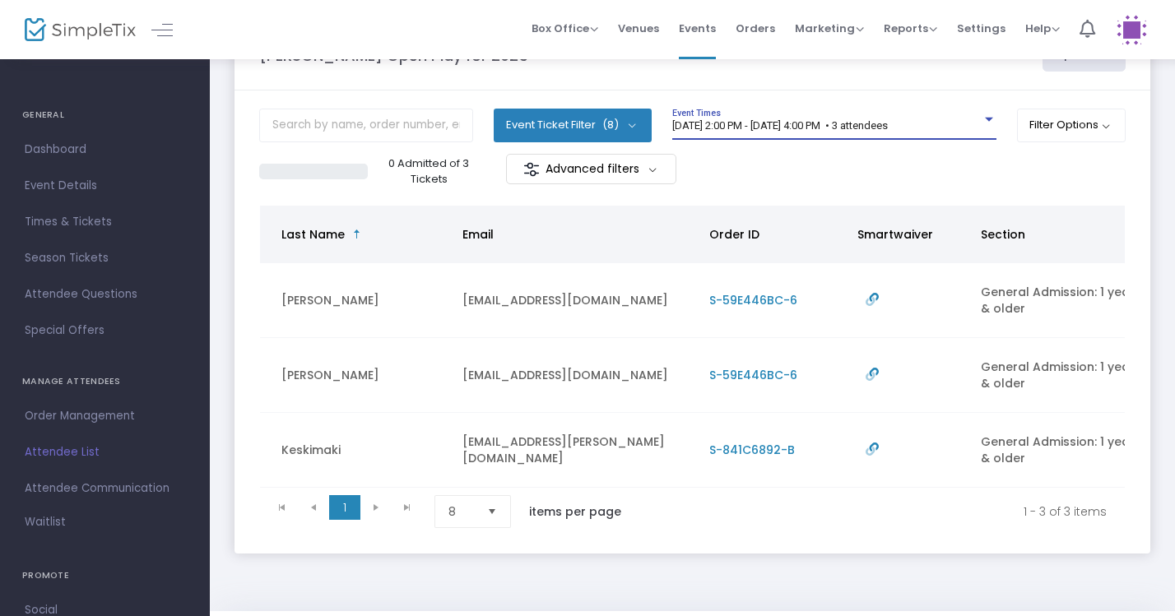
click at [964, 129] on div "[DATE] 2:00 PM - [DATE] 4:00 PM • 3 attendees" at bounding box center [826, 126] width 309 height 12
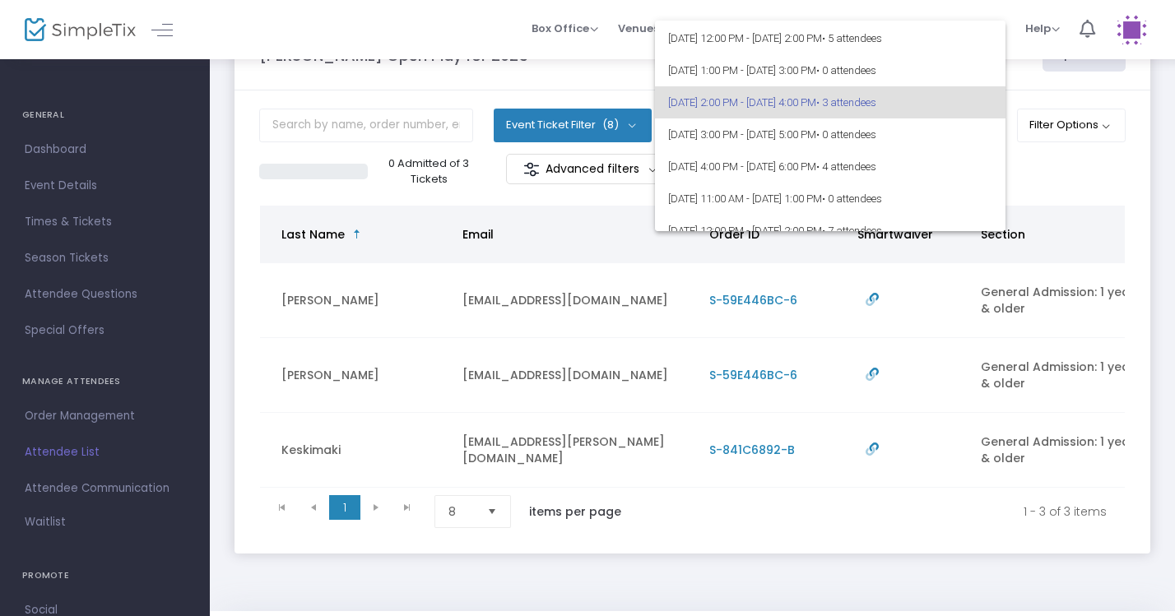
scroll to position [72, 0]
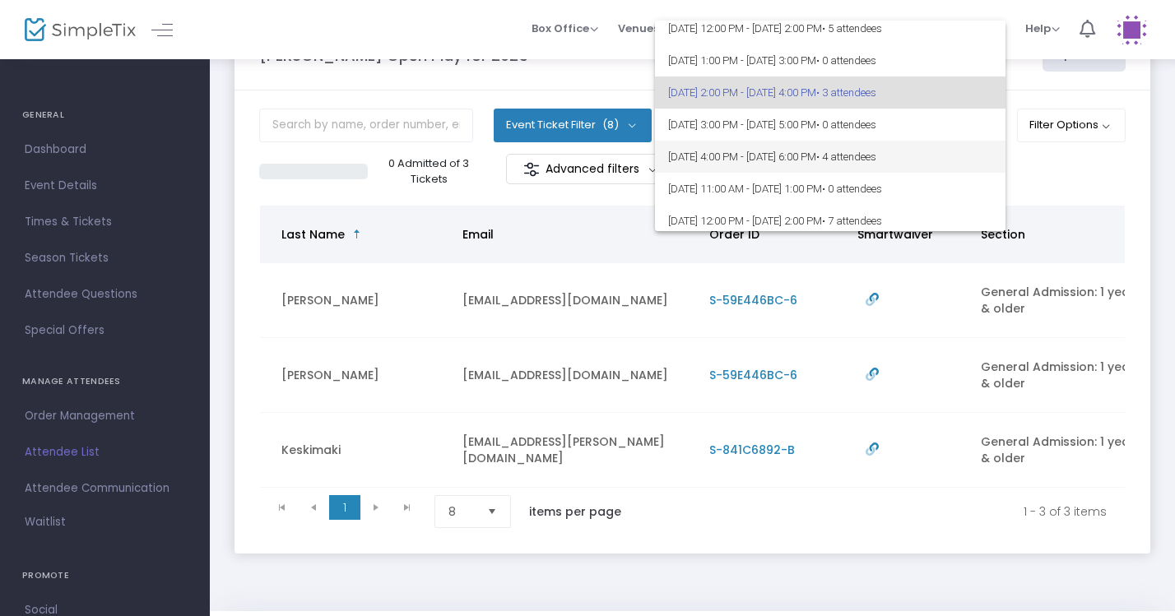
click at [956, 159] on span "[DATE] 4:00 PM - [DATE] 6:00 PM • 4 attendees" at bounding box center [830, 157] width 324 height 32
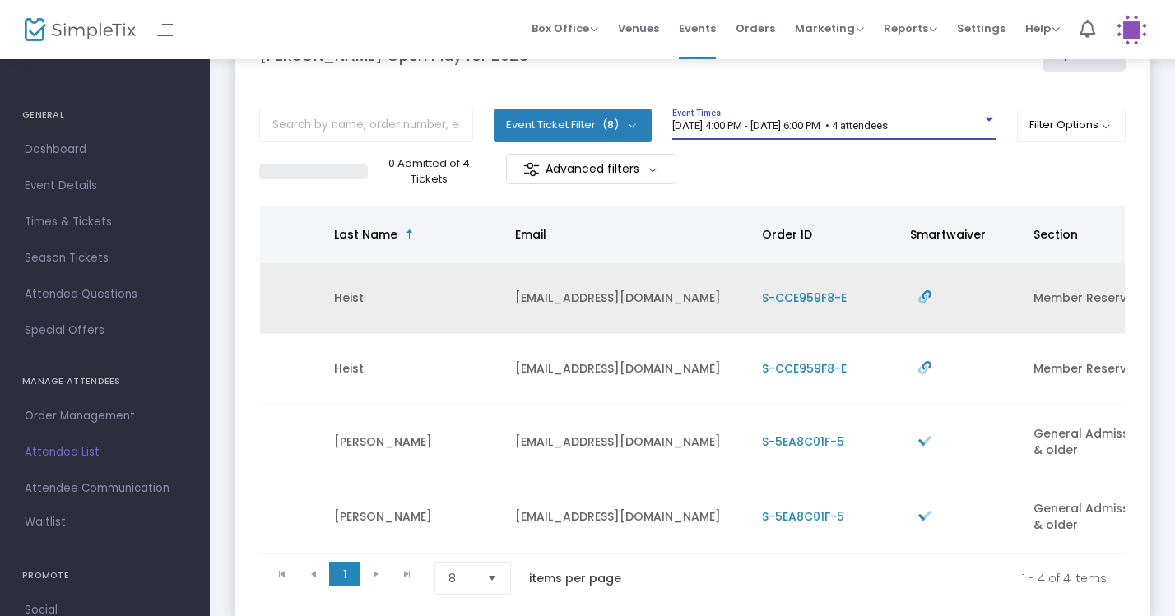
scroll to position [0, 0]
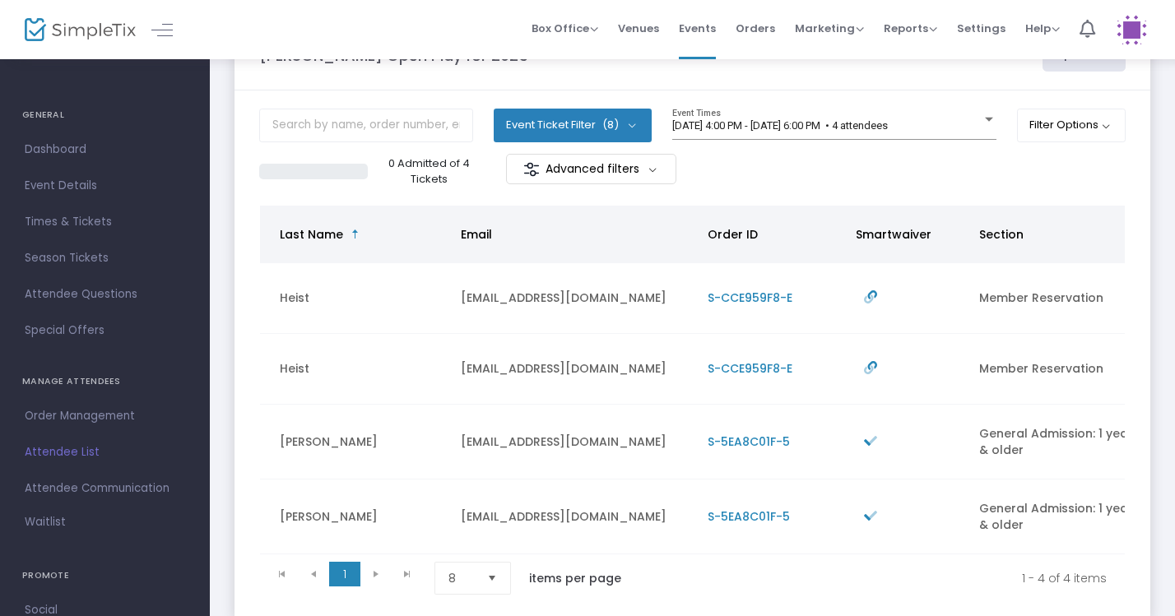
click at [935, 141] on div "[DATE] 4:00 PM - [DATE] 6:00 PM • 4 attendees Event Times" at bounding box center [834, 131] width 324 height 45
click at [888, 130] on span "[DATE] 4:00 PM - [DATE] 6:00 PM • 4 attendees" at bounding box center [780, 125] width 216 height 12
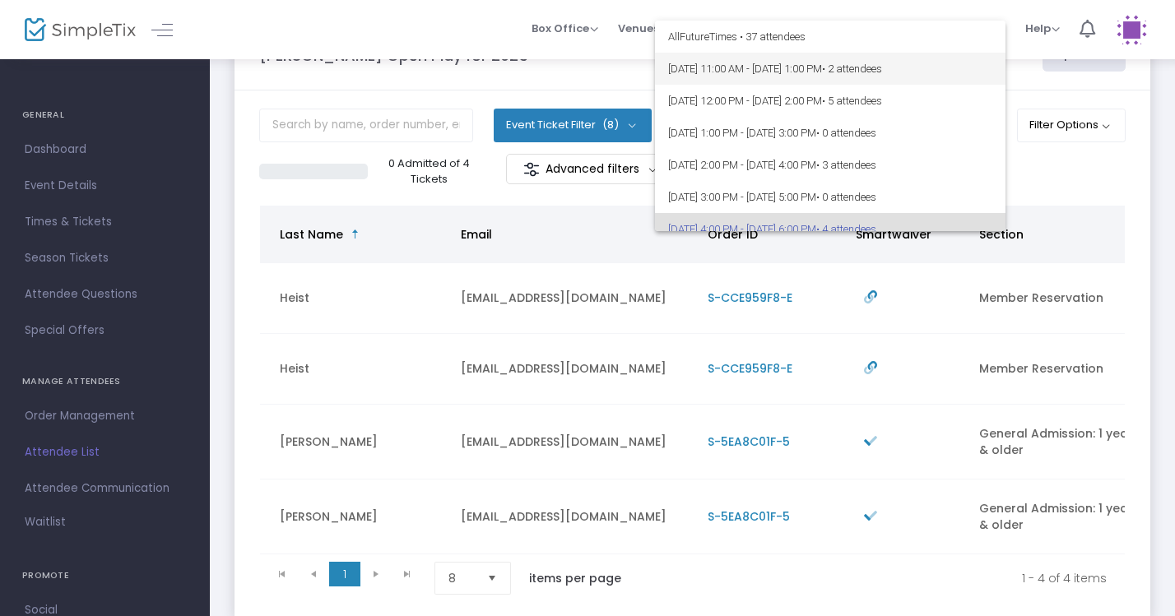
click at [882, 70] on span "• 2 attendees" at bounding box center [852, 69] width 60 height 12
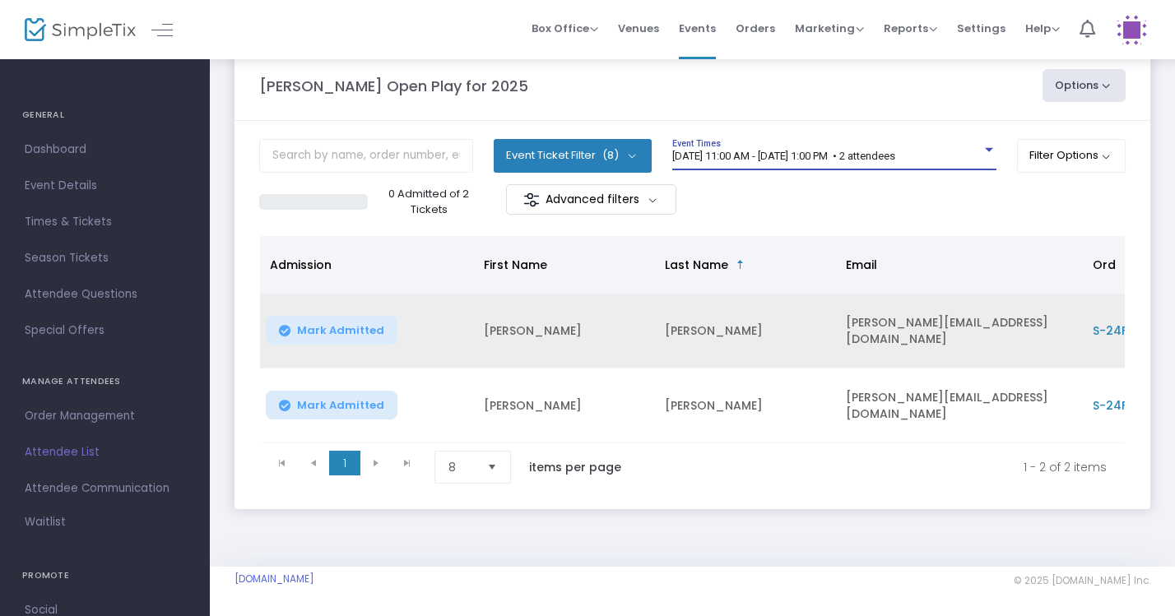
scroll to position [0, -1]
click at [347, 324] on span "Mark Admitted" at bounding box center [340, 330] width 87 height 13
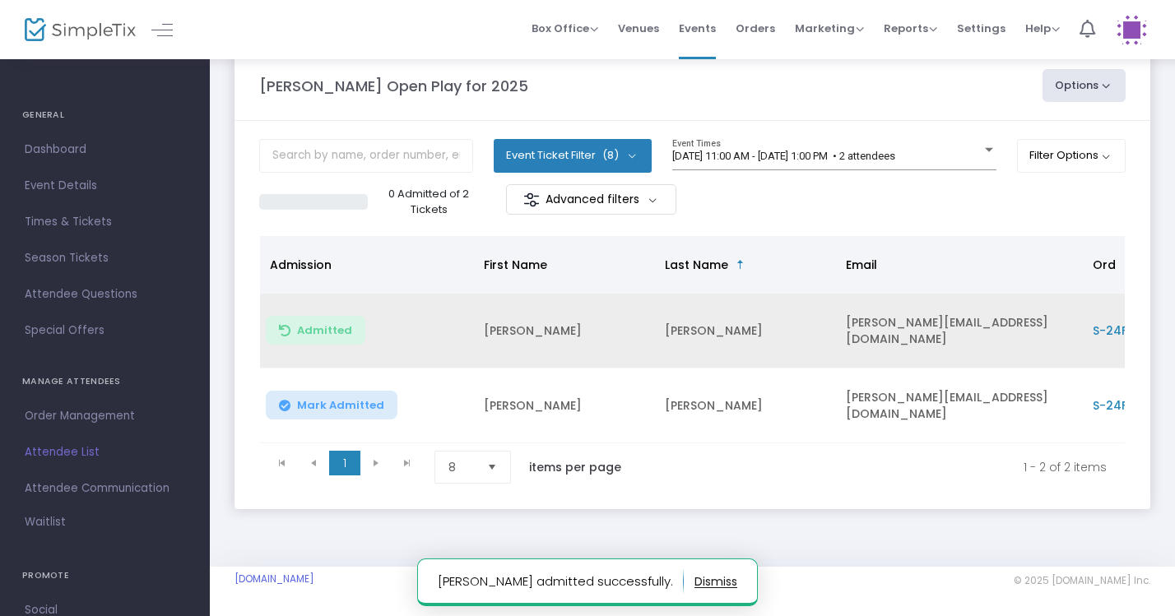
click at [380, 391] on button "Mark Admitted" at bounding box center [332, 405] width 132 height 29
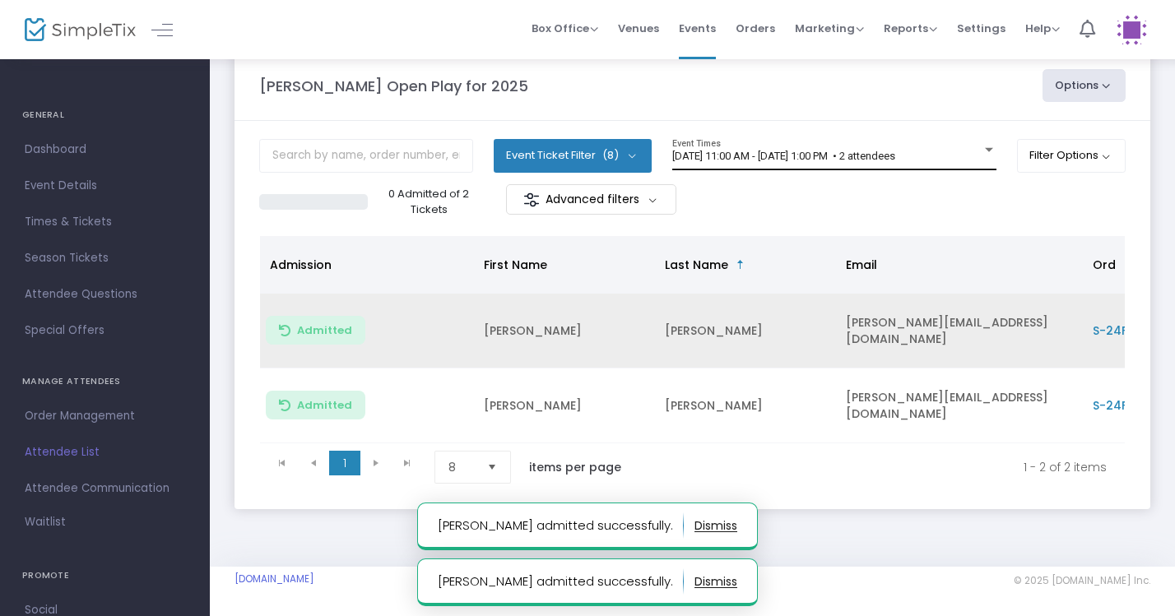
click at [896, 150] on span "[DATE] 11:00 AM - [DATE] 1:00 PM • 2 attendees" at bounding box center [783, 156] width 223 height 12
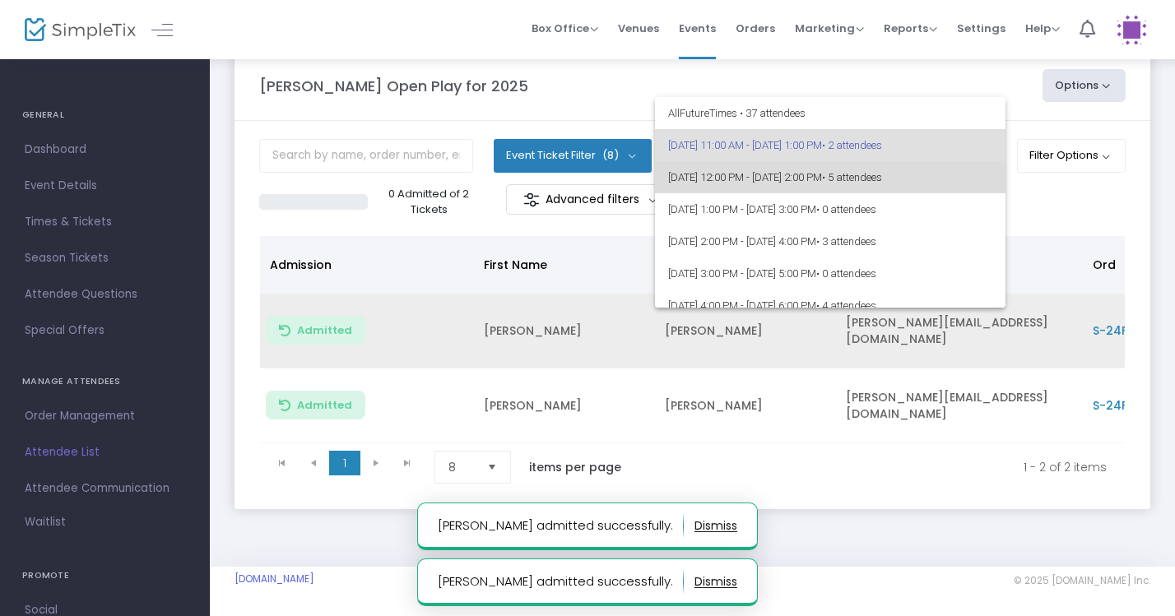
click at [882, 183] on span "• 5 attendees" at bounding box center [852, 177] width 60 height 12
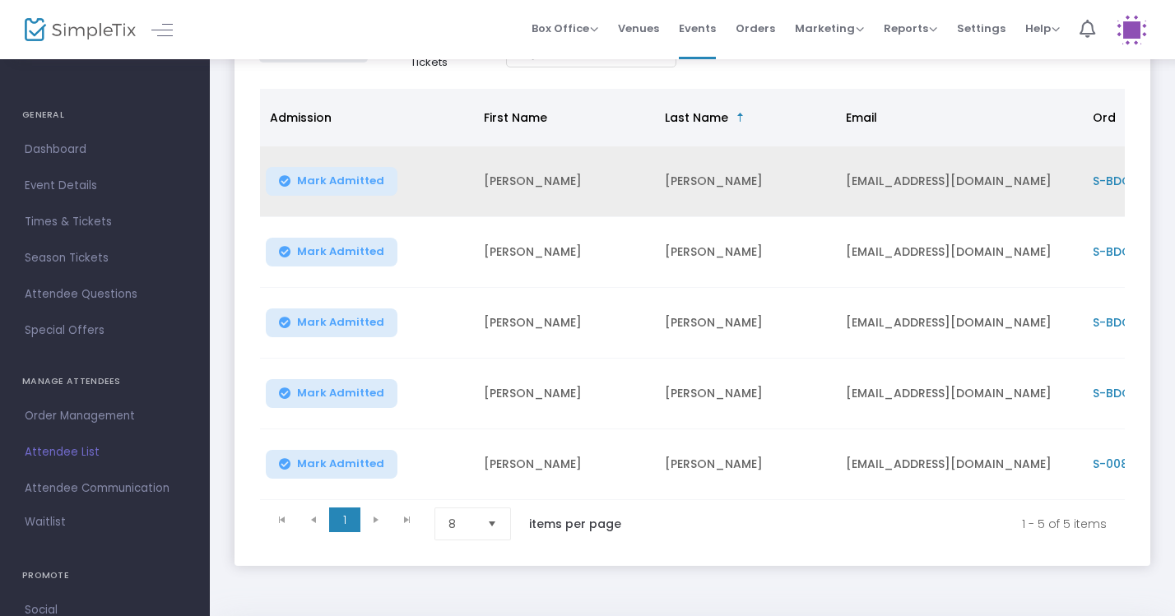
scroll to position [195, 0]
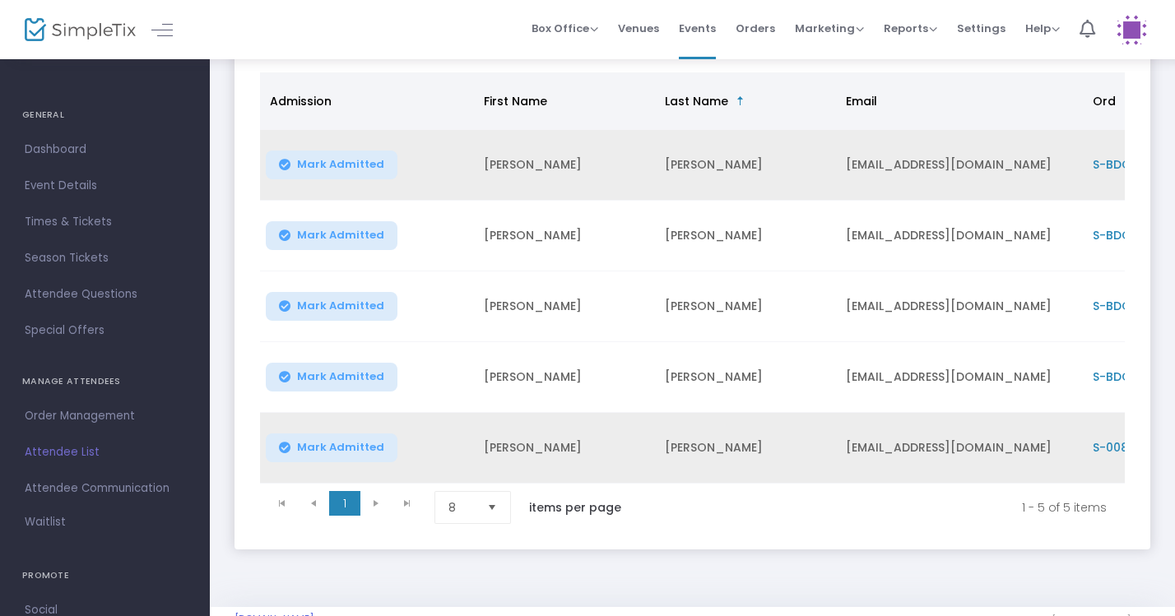
click at [379, 440] on button "Mark Admitted" at bounding box center [332, 448] width 132 height 29
